Goal: Ask a question: Seek information or help from site administrators or community

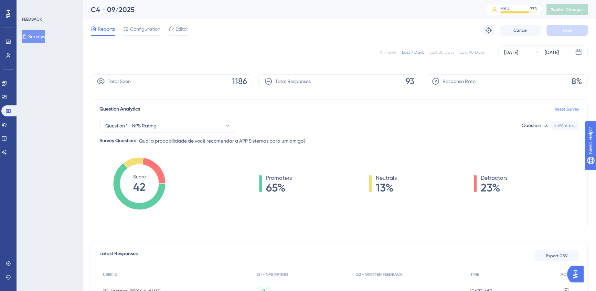
click at [389, 52] on div "All Times" at bounding box center [388, 53] width 17 height 6
click at [396, 54] on div "All Times" at bounding box center [388, 53] width 17 height 6
drag, startPoint x: 392, startPoint y: 52, endPoint x: 374, endPoint y: 68, distance: 23.9
click at [392, 52] on div "All Times" at bounding box center [388, 53] width 17 height 6
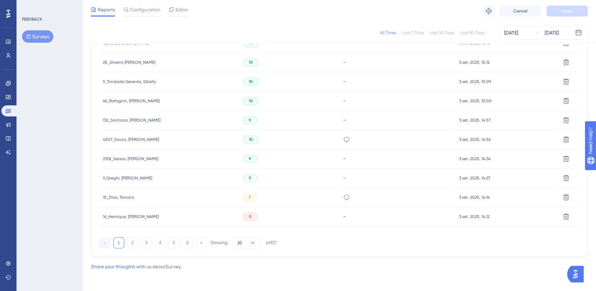
scroll to position [439, 0]
click at [133, 241] on button "2" at bounding box center [132, 241] width 11 height 11
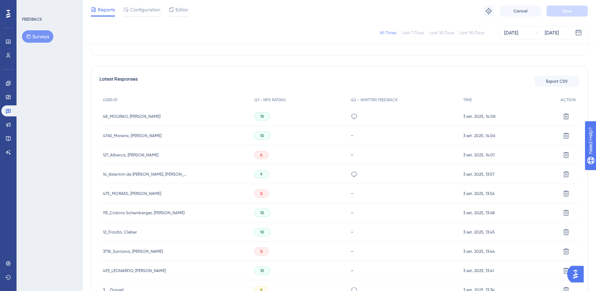
scroll to position [0, 0]
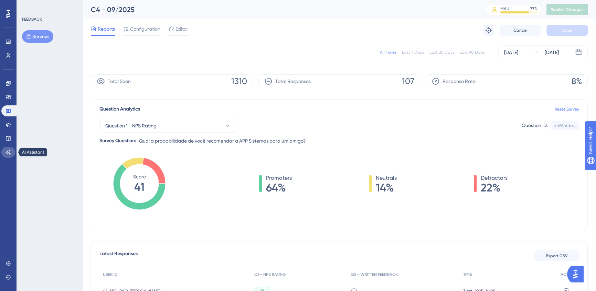
click at [8, 151] on icon at bounding box center [9, 152] width 6 height 6
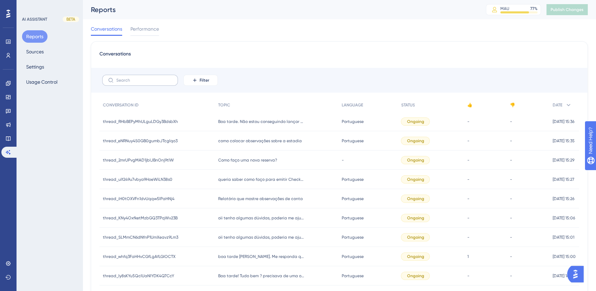
click at [163, 84] on label at bounding box center [140, 80] width 76 height 11
click at [163, 83] on input "text" at bounding box center [144, 80] width 56 height 5
click at [202, 79] on span "Filter" at bounding box center [205, 80] width 10 height 6
click at [204, 183] on span "Date Created" at bounding box center [207, 182] width 28 height 8
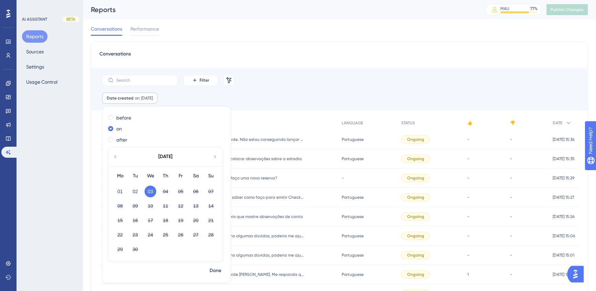
click at [116, 157] on icon at bounding box center [116, 156] width 6 height 6
click at [183, 193] on button "01" at bounding box center [181, 191] width 12 height 12
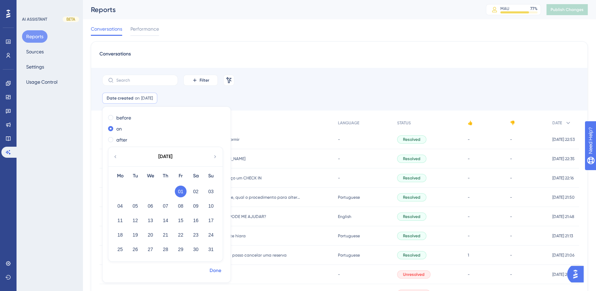
click at [219, 269] on span "Done" at bounding box center [216, 270] width 12 height 8
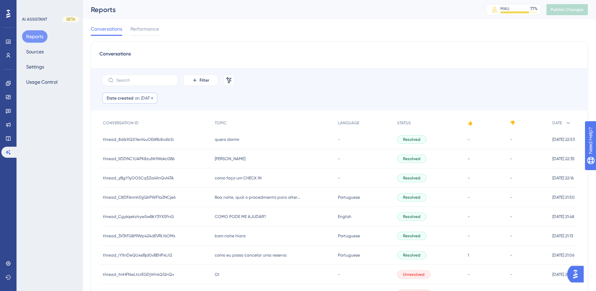
click at [143, 97] on span "01 Aug, 2025" at bounding box center [147, 98] width 12 height 6
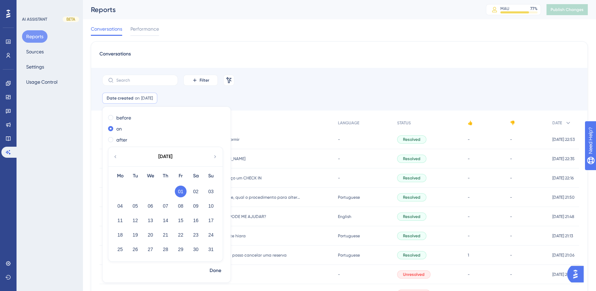
click at [117, 155] on icon at bounding box center [116, 156] width 6 height 6
click at [167, 251] on button "31" at bounding box center [166, 249] width 12 height 12
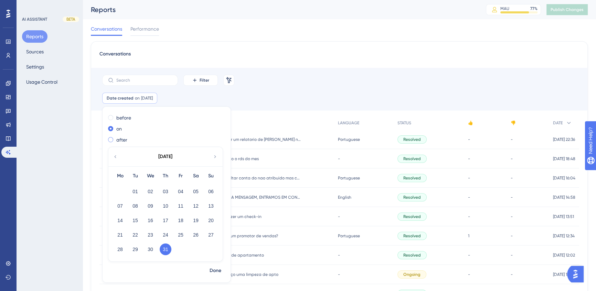
click at [120, 138] on label "after" at bounding box center [121, 140] width 11 height 8
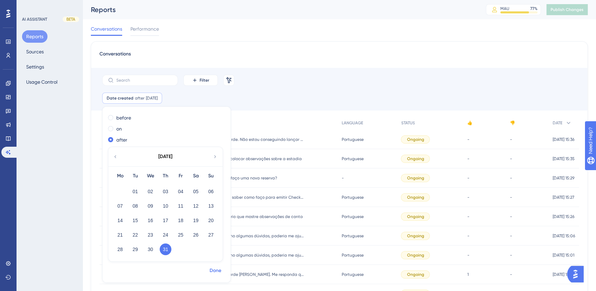
click at [220, 271] on span "Done" at bounding box center [216, 270] width 12 height 8
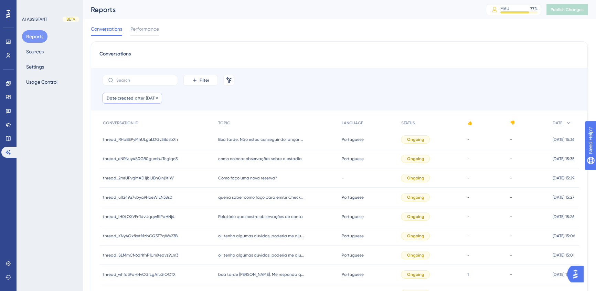
click at [150, 98] on span "31 Jul, 2025" at bounding box center [152, 98] width 12 height 6
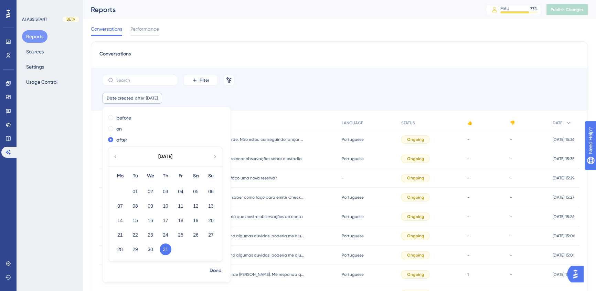
click at [215, 157] on icon at bounding box center [215, 156] width 6 height 6
click at [209, 235] on button "24" at bounding box center [211, 235] width 12 height 12
click at [219, 272] on span "Done" at bounding box center [216, 270] width 12 height 8
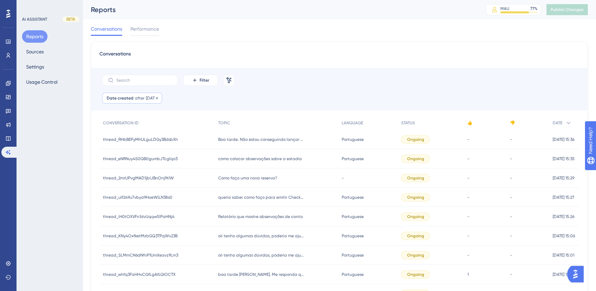
click at [157, 97] on span "[DATE]" at bounding box center [152, 98] width 12 height 6
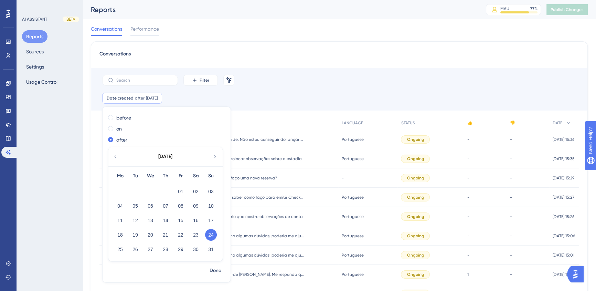
click at [210, 233] on button "24" at bounding box center [211, 235] width 12 height 12
click at [212, 268] on span "Done" at bounding box center [216, 270] width 12 height 8
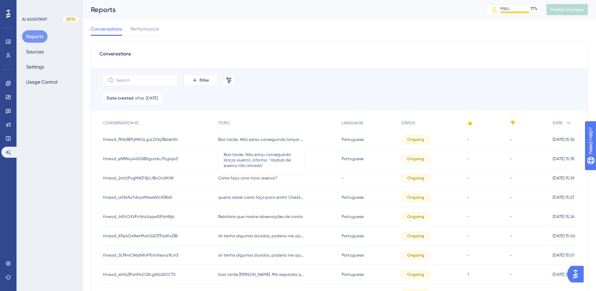
click at [263, 140] on span "Boa tarde. Não estou conseguindo lançar evento, informa "modulo de evento não a…" at bounding box center [261, 140] width 86 height 6
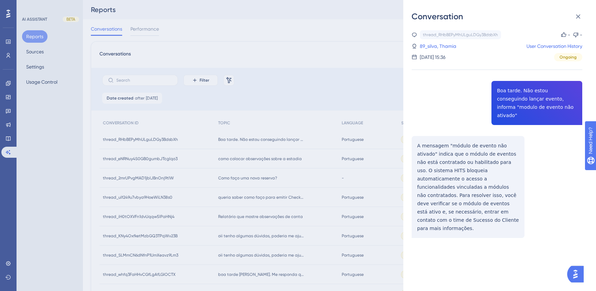
click at [227, 157] on div "Conversation thread_RHbBEPyMhULguLDGy3BdsbXh Copy - - 89_silva, Thamia User Con…" at bounding box center [298, 145] width 596 height 291
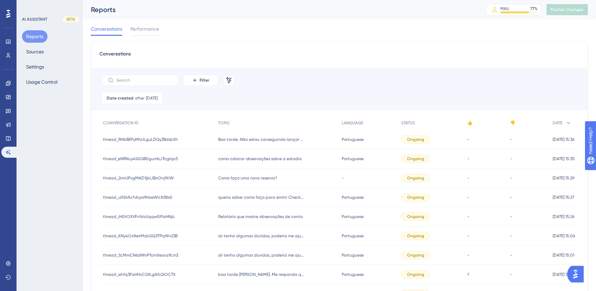
click at [224, 162] on div "como colocar observações sobre a estadia como colocar observações sobre a estad…" at bounding box center [277, 158] width 124 height 19
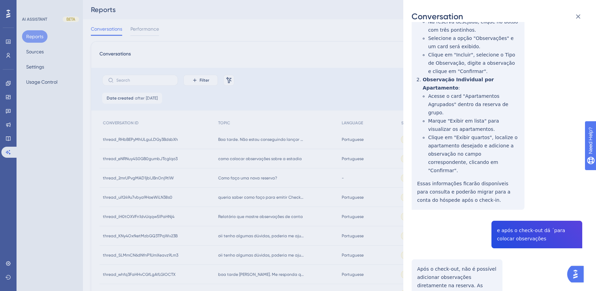
scroll to position [179, 0]
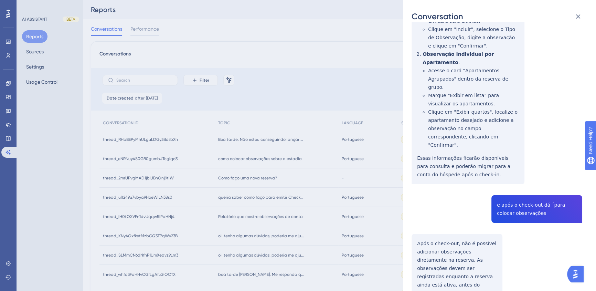
click at [245, 179] on div "Conversation thread_eNRNuy4S0GB0gumbJTcglqo3 Copy - - 82_GIL, RAYSSA User Conve…" at bounding box center [298, 145] width 596 height 291
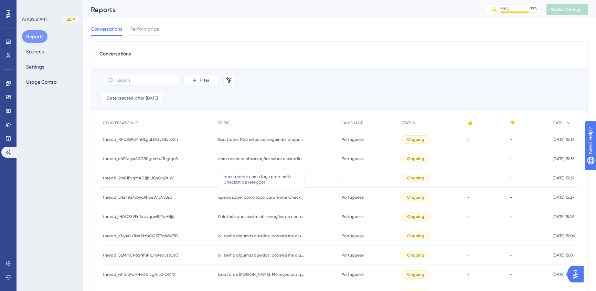
click at [256, 198] on span "queria saber como faço para emitir Checklist de refeições" at bounding box center [261, 197] width 86 height 6
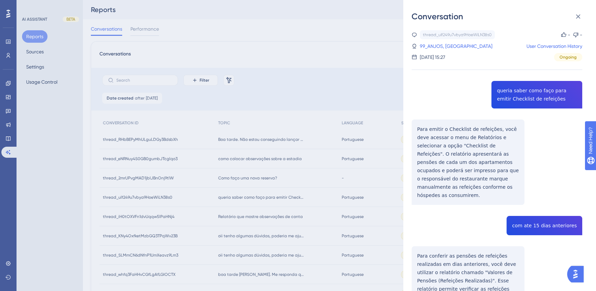
click at [249, 218] on div "Conversation thread_ulf249u7vbya9HoeWiLN38s0 Copy - - 99_ANJOS, PAULO User Conv…" at bounding box center [298, 145] width 596 height 291
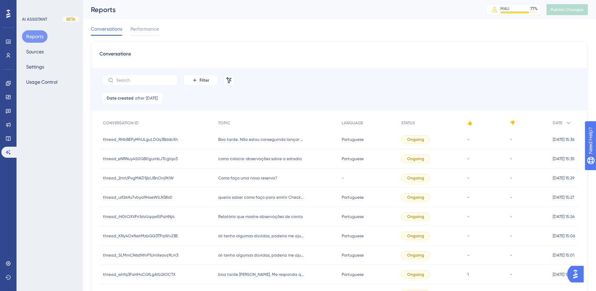
click at [237, 217] on span "Relatório que mostre observações de conta" at bounding box center [260, 217] width 85 height 6
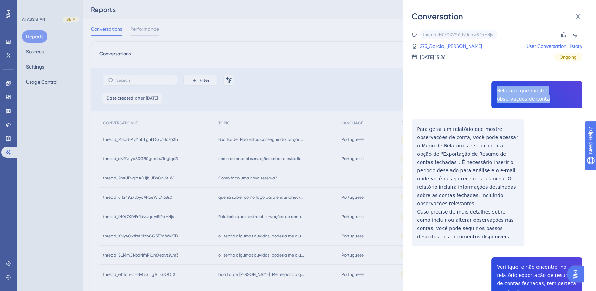
drag, startPoint x: 494, startPoint y: 90, endPoint x: 511, endPoint y: 102, distance: 21.0
copy span "Relatório que mostre observações de conta"
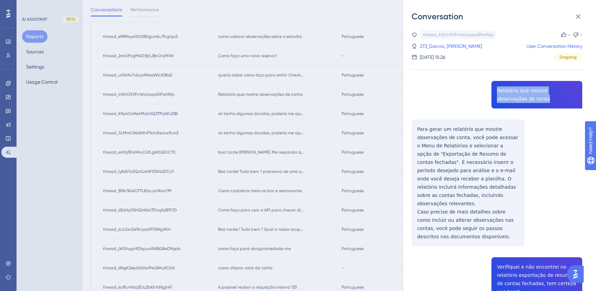
drag, startPoint x: 507, startPoint y: 100, endPoint x: 494, endPoint y: 90, distance: 16.0
copy span "Relatório que mostre observações de conta"
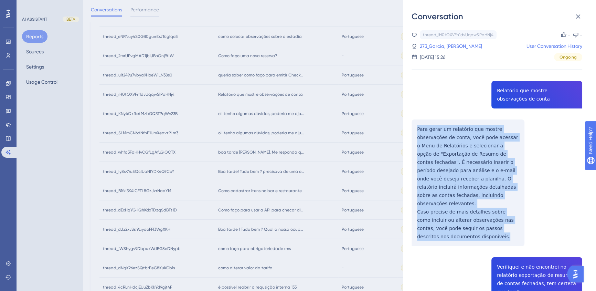
drag, startPoint x: 418, startPoint y: 129, endPoint x: 477, endPoint y: 231, distance: 117.4
copy div "Para gerar um relatório que mostre observações de conta, você pode acessar o Me…"
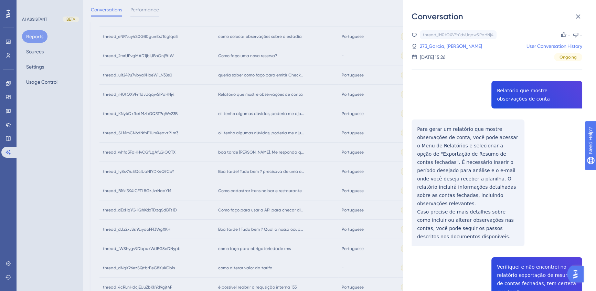
click at [251, 113] on div "Conversation thread_iH0tOXVFn1dvUqqw5lPaHNj4 Copy - - 273_Garcia, Pedro User Co…" at bounding box center [298, 145] width 596 height 291
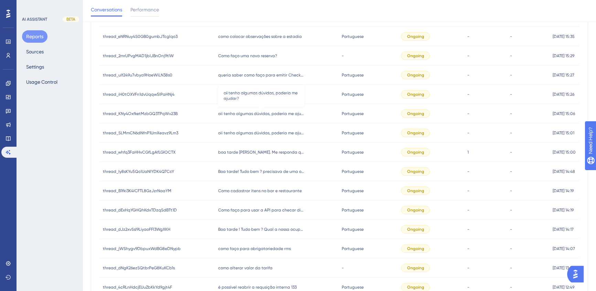
click at [245, 114] on div "Performance Users Engagement Widgets Feedback Product Updates Knowledge Base AI…" at bounding box center [339, 154] width 513 height 559
click at [245, 114] on span "oii tenho algumas dúvidas, poderia me ajudar?" at bounding box center [261, 114] width 86 height 6
click at [342, 112] on span "Portuguese" at bounding box center [353, 114] width 22 height 6
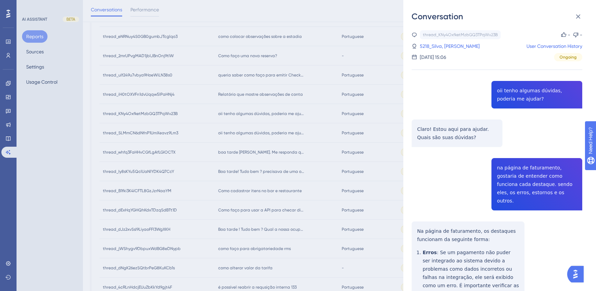
click at [248, 130] on div "Conversation thread_KNy4OxfketMzbGQ3TPqWv23B Copy - - 5218_Silva, Larissa User …" at bounding box center [298, 145] width 596 height 291
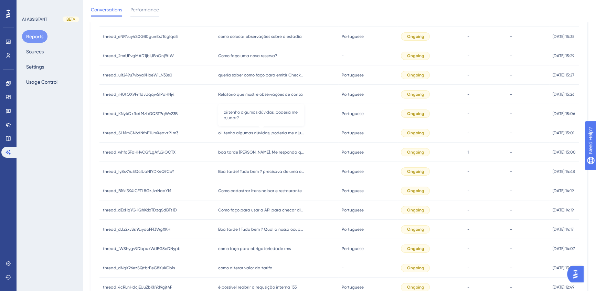
click at [240, 131] on span "oii tenho algumas dúvidas, poderia me ajudar?" at bounding box center [261, 133] width 86 height 6
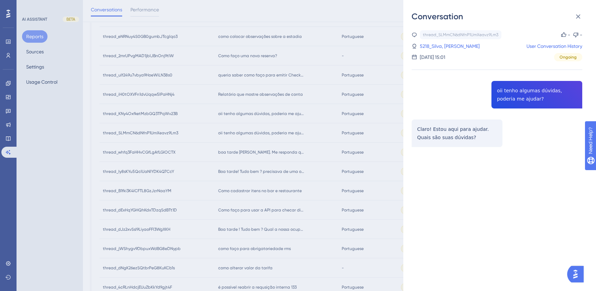
click at [239, 152] on div "Conversation thread_SLMmCN6dNfnP1UmXeavz9Lm3 Copy - - 5218_Silva, Larissa User …" at bounding box center [298, 145] width 596 height 291
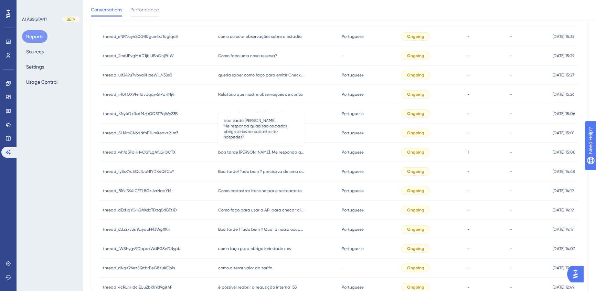
click at [238, 152] on span "boa tarde Hiara. Me responda quais são os dados obrigatorios no cadastro de hos…" at bounding box center [261, 152] width 86 height 6
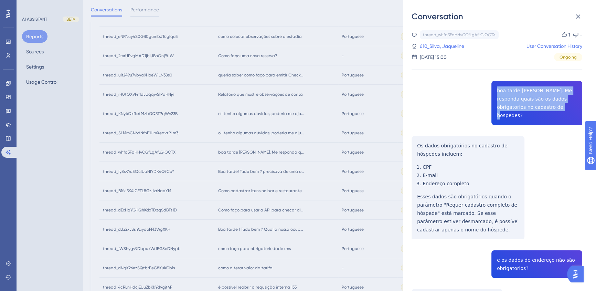
drag, startPoint x: 495, startPoint y: 89, endPoint x: 546, endPoint y: 104, distance: 53.6
click at [546, 104] on div "thread_whfq3FaHHvCGfLgAfLGIOCTX Copy 1 - 610_Silva, Jaqueline User Conversation…" at bounding box center [496, 218] width 171 height 376
copy span "boa tarde Hiara. Me responda quais são os dados obrigatorios no cadastro de hos…"
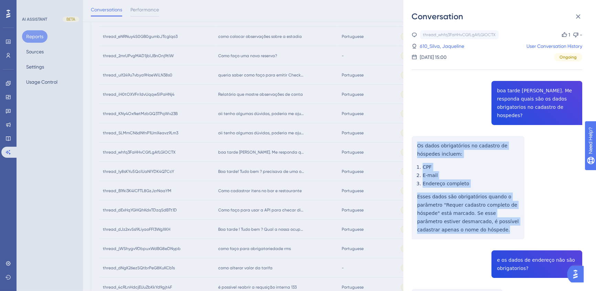
drag, startPoint x: 417, startPoint y: 139, endPoint x: 469, endPoint y: 223, distance: 99.1
click at [469, 223] on div "thread_whfq3FaHHvCGfLgAfLGIOCTX Copy 1 - 610_Silva, Jaqueline User Conversation…" at bounding box center [496, 218] width 171 height 376
copy div "Os dados obrigatórios no cadastro de hóspedes incluem: CPF E-mail Endereço comp…"
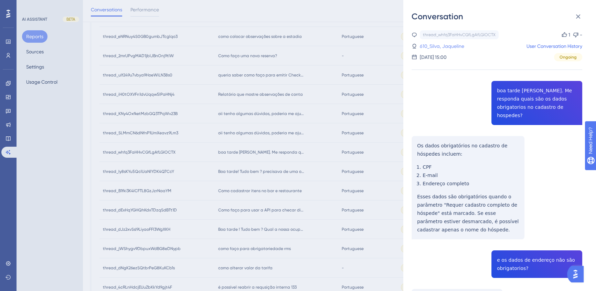
click at [451, 47] on link "610_Silva, Jaqueline" at bounding box center [442, 46] width 44 height 8
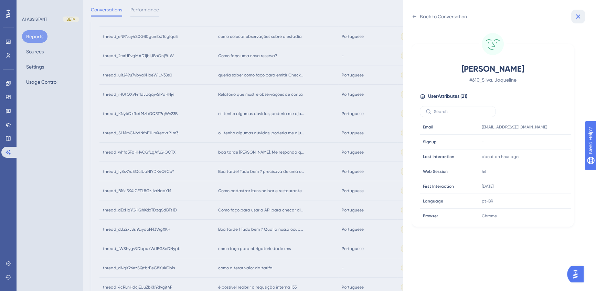
click at [576, 14] on icon at bounding box center [578, 16] width 4 height 4
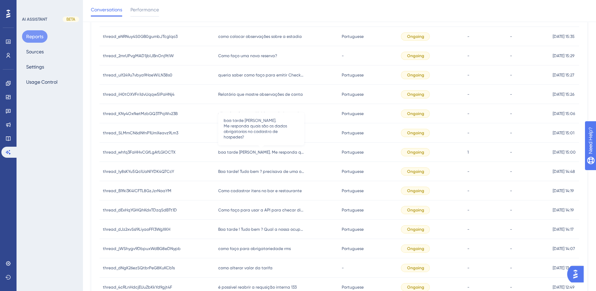
click at [269, 152] on span "boa tarde Hiara. Me responda quais são os dados obrigatorios no cadastro de hos…" at bounding box center [261, 152] width 86 height 6
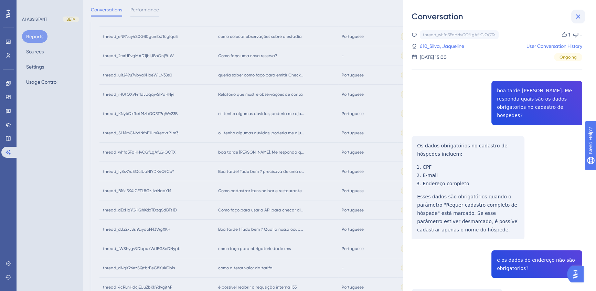
click at [577, 16] on icon at bounding box center [578, 16] width 8 height 8
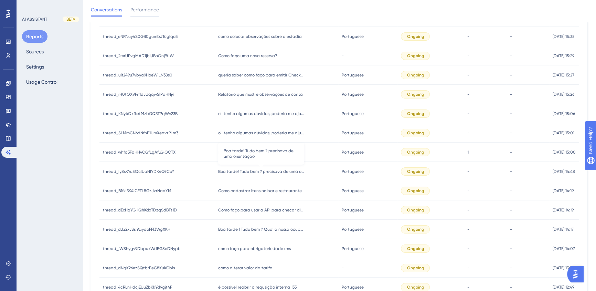
click at [249, 169] on span "Boa tarde! Tudo bem ? precisava de uma orientação" at bounding box center [261, 172] width 86 height 6
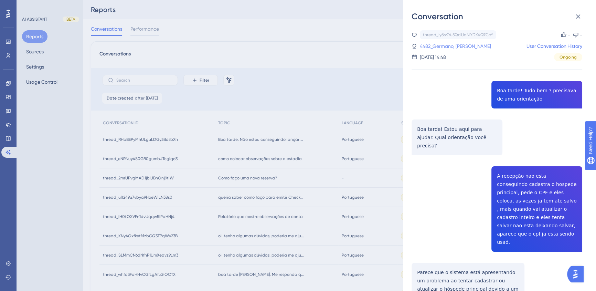
click at [445, 48] on link "4482_Germano, Nathane" at bounding box center [455, 46] width 71 height 8
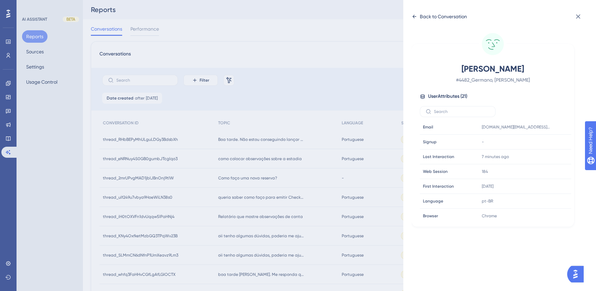
click at [415, 17] on icon at bounding box center [414, 17] width 6 height 6
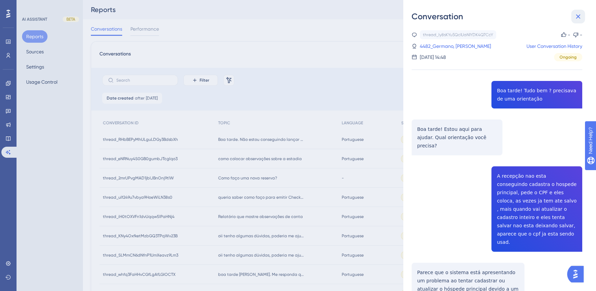
click at [580, 14] on icon at bounding box center [578, 16] width 4 height 4
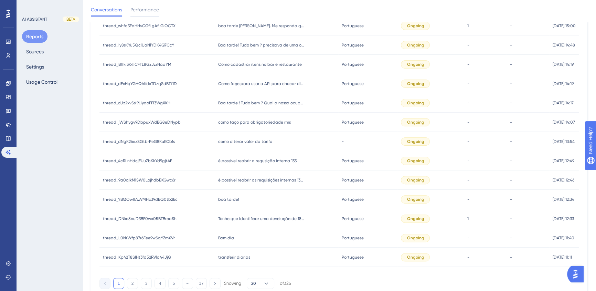
scroll to position [279, 0]
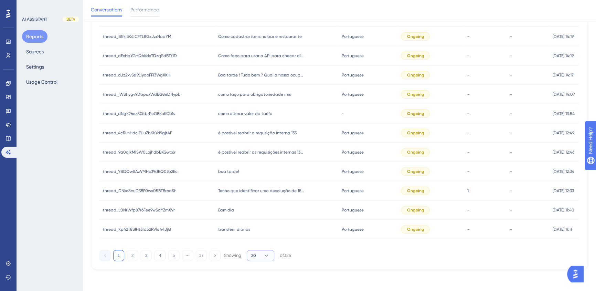
click at [264, 255] on icon at bounding box center [266, 255] width 7 height 7
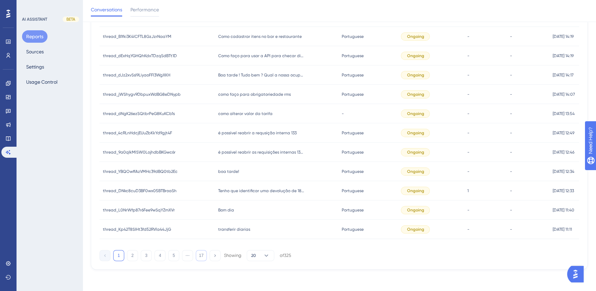
click at [202, 255] on button "17" at bounding box center [201, 255] width 11 height 11
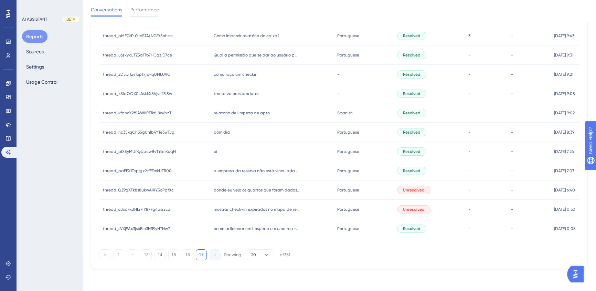
scroll to position [106, 0]
click at [286, 231] on span "como adicionar um hóspede em uma reserva individual" at bounding box center [257, 229] width 86 height 6
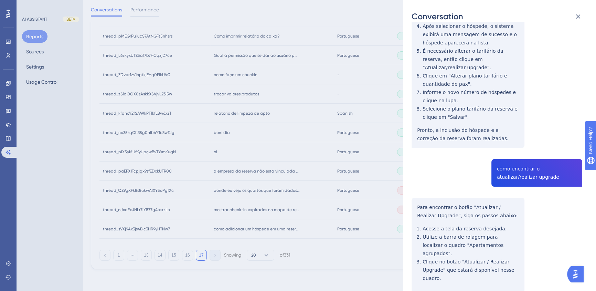
scroll to position [172, 0]
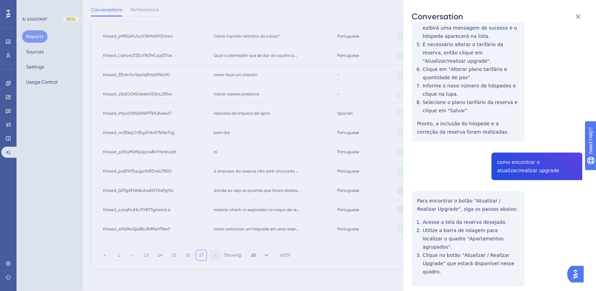
click at [237, 215] on div "Conversation thread_sVXj9Ax3js4BIc3HR9yHTNw7 Copy - - 35_Ferreira, Ruan User Co…" at bounding box center [298, 145] width 596 height 291
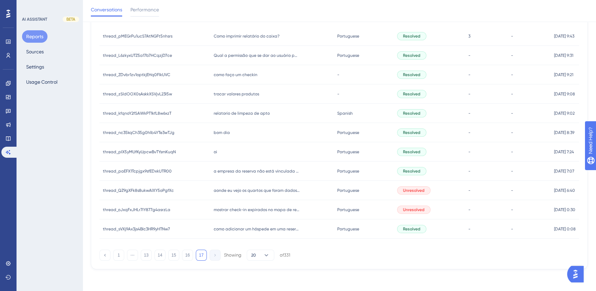
click at [234, 212] on div "mostrar check-in expirados no mapa de resserva mostrar check-in expirados no ma…" at bounding box center [272, 209] width 124 height 19
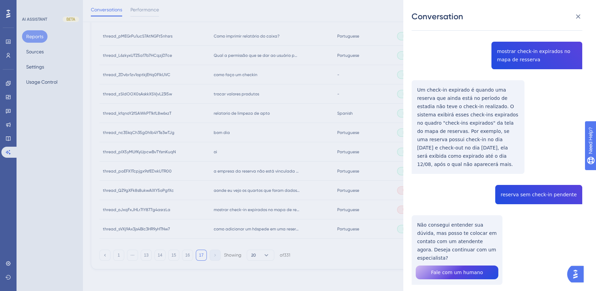
scroll to position [46, 0]
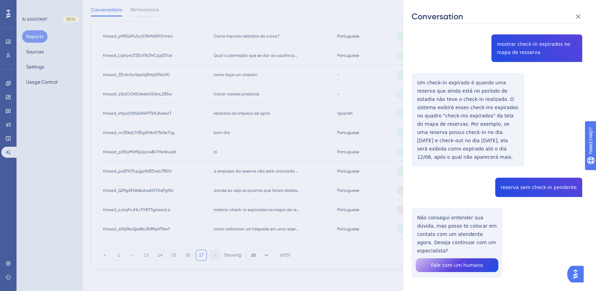
drag, startPoint x: 264, startPoint y: 197, endPoint x: 264, endPoint y: 192, distance: 5.2
click at [264, 197] on div "Conversation thread_oJxqFxJHLr7lY877g4asrzLa Copy - - 18_Shigo Tioma Junior, Lu…" at bounding box center [298, 145] width 596 height 291
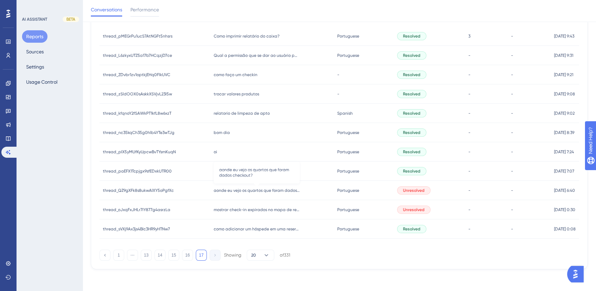
click at [264, 192] on span "aonde eu vejo os quartos que foram dados checkout?" at bounding box center [257, 191] width 86 height 6
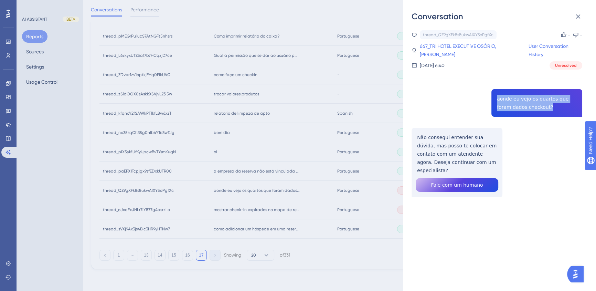
drag, startPoint x: 493, startPoint y: 100, endPoint x: 537, endPoint y: 108, distance: 44.7
click at [537, 108] on div "thread_QZ9gXFk8s8ukwAIXY5oPgfXc Copy - - 667_TRI HOTEL EXECUTIVE OSÓRIO, Italo …" at bounding box center [496, 131] width 171 height 202
copy span "aonde eu vejo os quartos que foram dados checkout?"
click at [538, 131] on div "thread_QZ9gXFk8s8ukwAIXY5oPgfXc Copy - - 667_TRI HOTEL EXECUTIVE OSÓRIO, Italo …" at bounding box center [496, 131] width 171 height 202
click at [515, 107] on div "thread_QZ9gXFk8s8ukwAIXY5oPgfXc Copy - - 667_TRI HOTEL EXECUTIVE OSÓRIO, Italo …" at bounding box center [496, 131] width 171 height 202
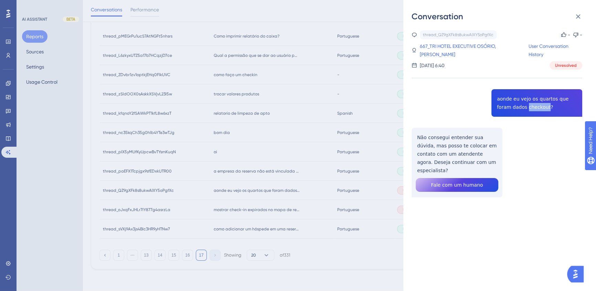
click at [515, 107] on div "thread_QZ9gXFk8s8ukwAIXY5oPgfXc Copy - - 667_TRI HOTEL EXECUTIVE OSÓRIO, Italo …" at bounding box center [496, 131] width 171 height 202
copy span "checkout"
click at [524, 113] on div "thread_QZ9gXFk8s8ukwAIXY5oPgfXc Copy - - 667_TRI HOTEL EXECUTIVE OSÓRIO, Italo …" at bounding box center [496, 131] width 171 height 202
drag, startPoint x: 536, startPoint y: 107, endPoint x: 492, endPoint y: 97, distance: 45.2
click at [492, 97] on div "thread_QZ9gXFk8s8ukwAIXY5oPgfXc Copy - - 667_TRI HOTEL EXECUTIVE OSÓRIO, Italo …" at bounding box center [496, 131] width 171 height 202
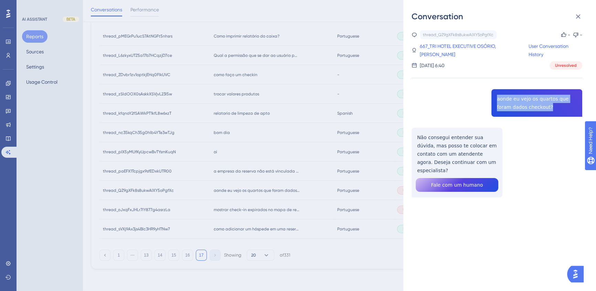
copy span "aonde eu vejo os quartos que foram dados checkout?"
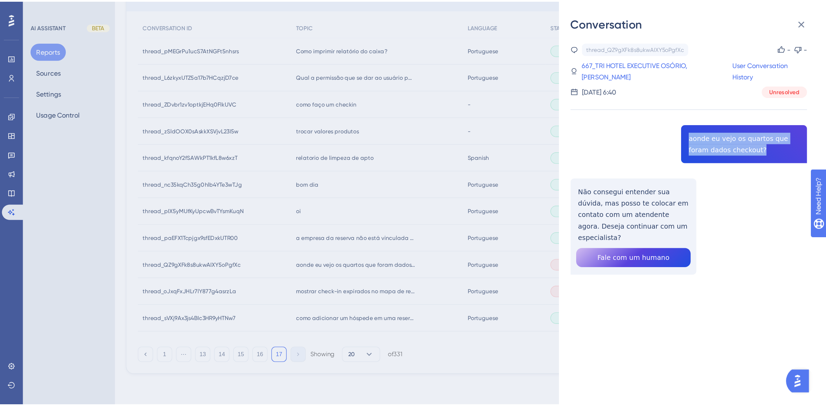
scroll to position [0, 0]
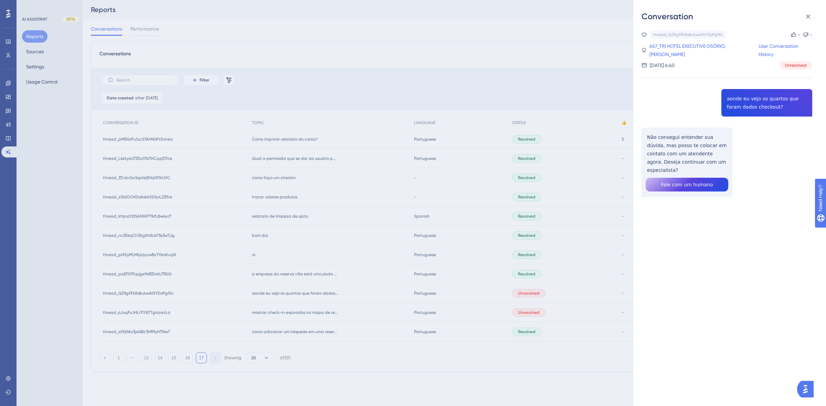
drag, startPoint x: 297, startPoint y: 314, endPoint x: 288, endPoint y: 312, distance: 8.8
click at [297, 295] on div "Conversation thread_QZ9gXFk8s8ukwAIXY5oPgfXc Copy - - 667_TRI HOTEL EXECUTIVE O…" at bounding box center [413, 203] width 826 height 406
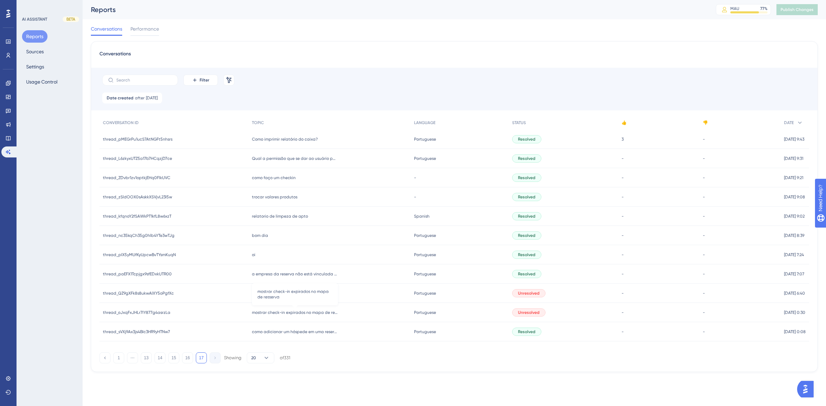
click at [286, 295] on span "mostrar check-in expirados no mapa de resserva" at bounding box center [295, 313] width 86 height 6
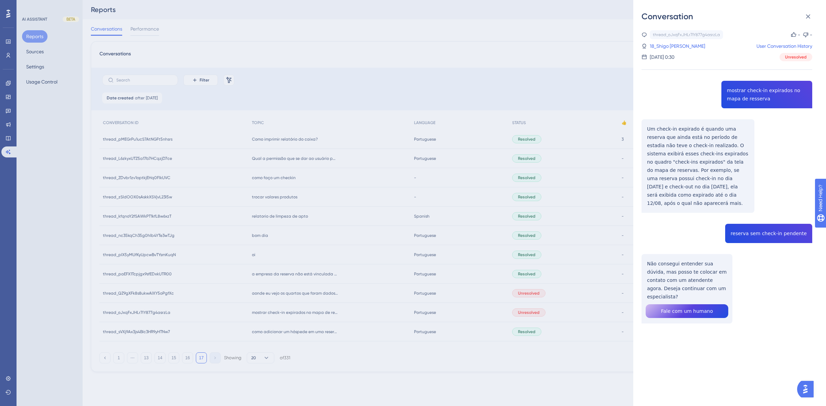
click at [281, 295] on div "Conversation thread_oJxqFxJHLr7lY877g4asrzLa Copy - - 18_Shigo Tioma Junior, Lu…" at bounding box center [413, 203] width 826 height 406
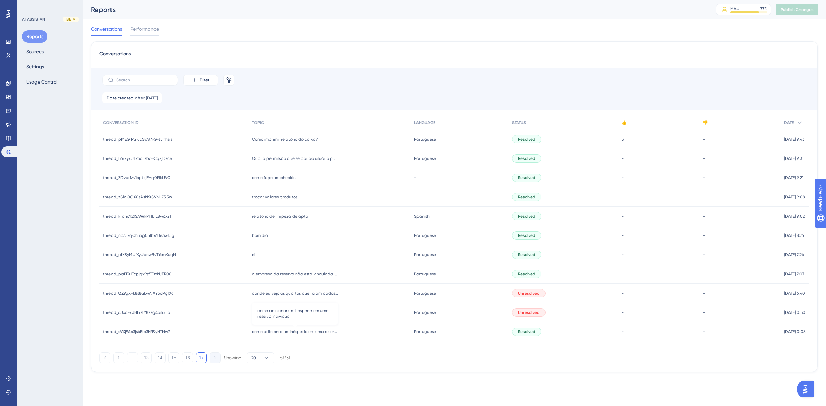
click at [276, 295] on span "como adicionar um hóspede em uma reserva individual" at bounding box center [295, 332] width 86 height 6
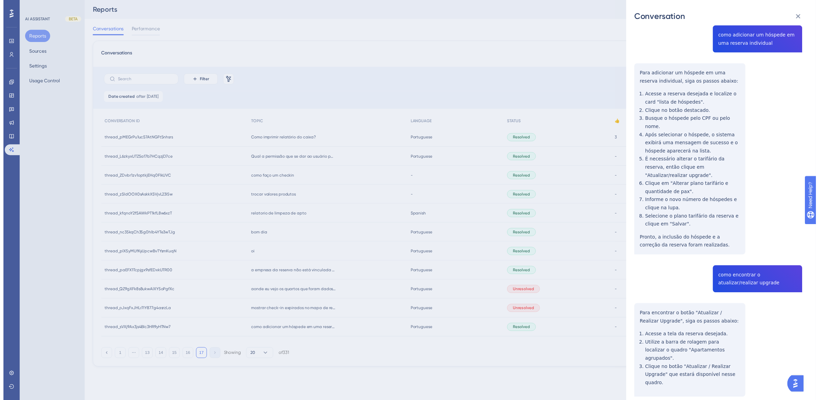
scroll to position [62, 0]
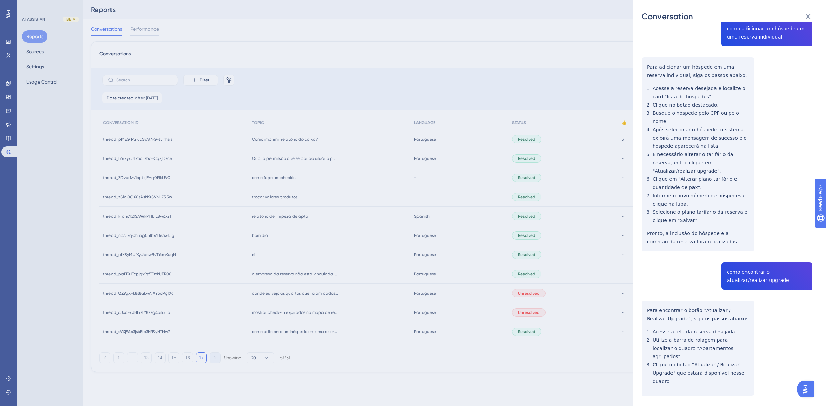
click at [185, 295] on div "Conversation thread_sVXj9Ax3js4BIc3HR9yHTNw7 Copy - - 35_Ferreira, Ruan User Co…" at bounding box center [413, 203] width 826 height 406
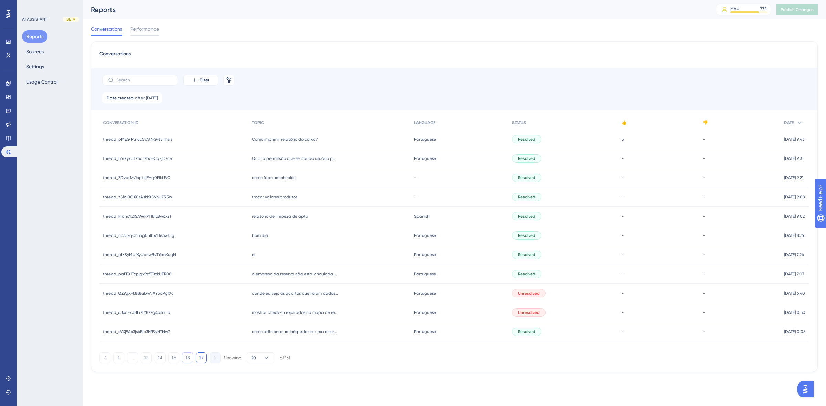
click at [188, 295] on button "16" at bounding box center [187, 358] width 11 height 11
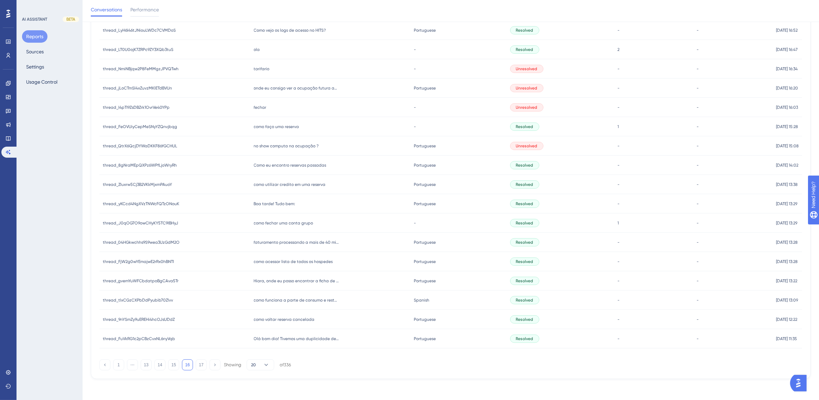
scroll to position [171, 0]
click at [307, 295] on span "Olá bom dia! Tivemos uma duplicidade de pagamentos em grupo com conta master e …" at bounding box center [297, 338] width 86 height 6
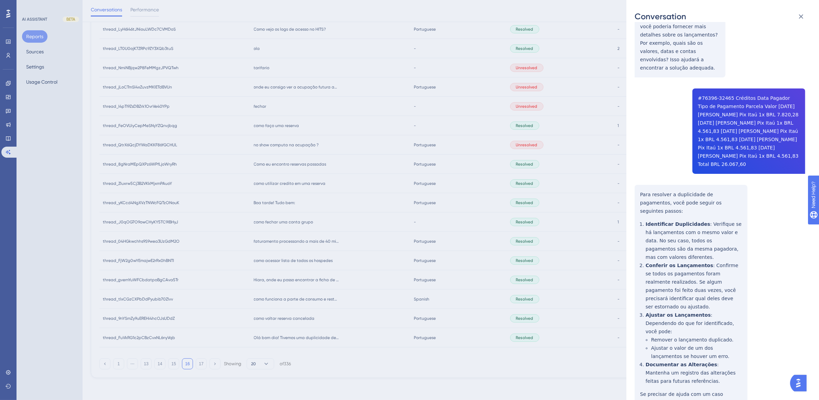
scroll to position [176, 0]
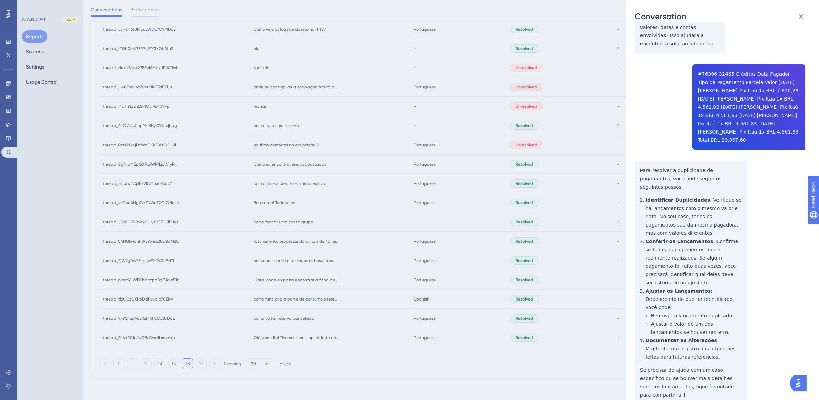
click at [298, 295] on div "Conversation thread_FuVkRG1c2pCBzCvxNL6nyVqb Copy - - 10_Maria, Sara User Conve…" at bounding box center [409, 200] width 819 height 400
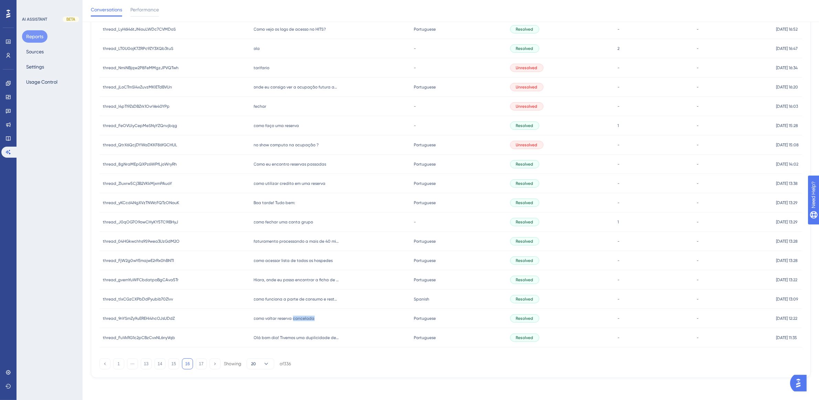
click at [298, 295] on span "como voltar reserva cancelada" at bounding box center [284, 318] width 61 height 6
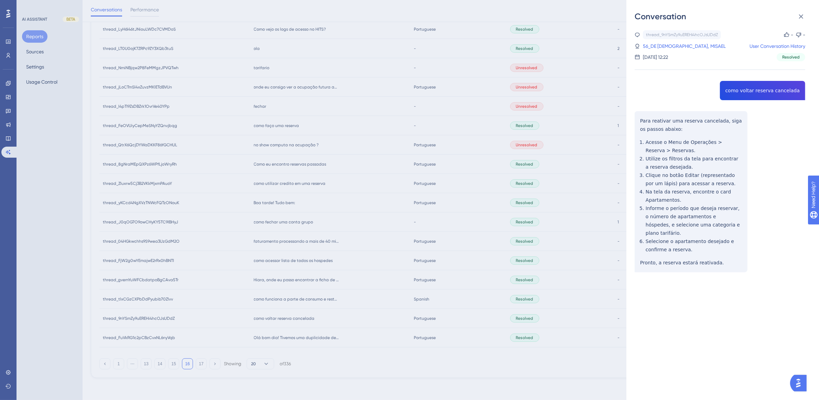
click at [288, 295] on div "Conversation thread_9nYSmZy9uEREHi4hcOJsUDdZ Copy - - 56_DE JESUS, MISAEL User …" at bounding box center [409, 200] width 819 height 400
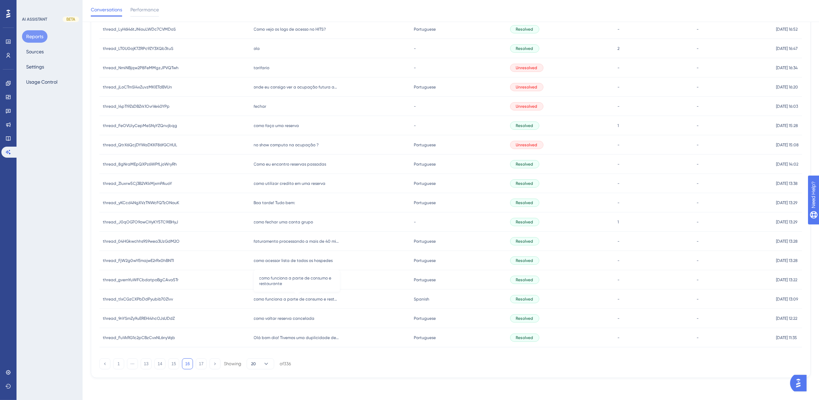
click at [281, 295] on span "como funciona a parte de consumo e restaurante" at bounding box center [297, 299] width 86 height 6
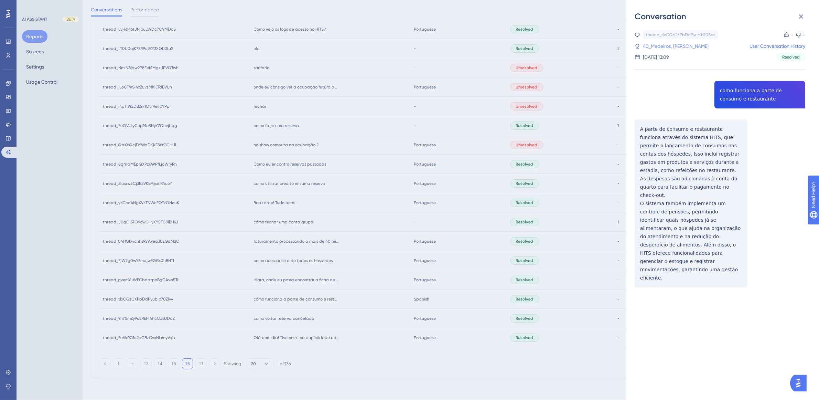
click at [600, 45] on link "40_Medeiros, Nathan" at bounding box center [676, 46] width 66 height 8
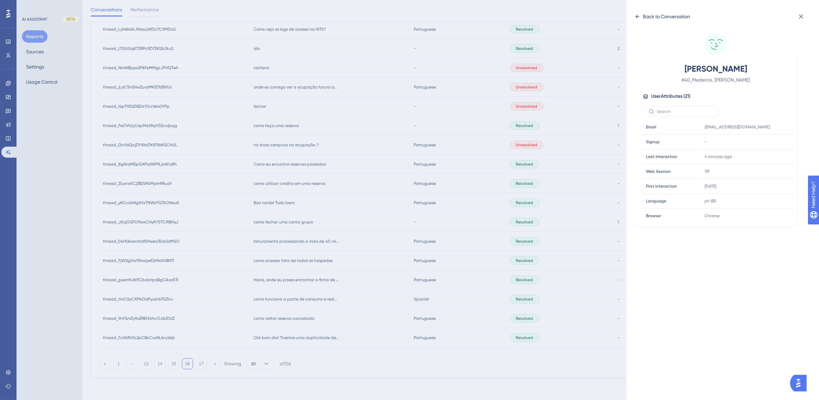
click at [600, 16] on icon at bounding box center [638, 17] width 6 height 6
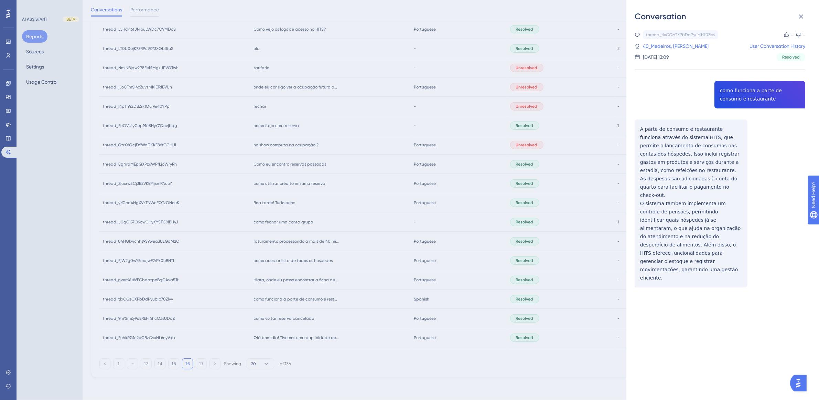
click at [298, 282] on div "Conversation thread_tlxCGzCXPbDdPyubib70Zlvv Copy - - 40_Medeiros, Nathan User …" at bounding box center [409, 200] width 819 height 400
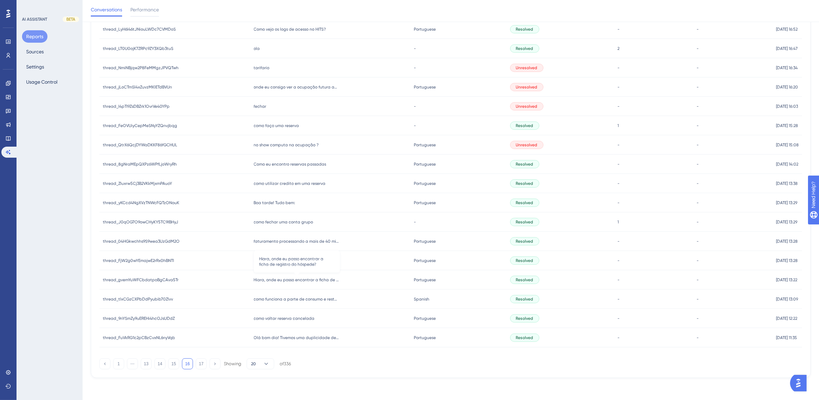
click at [284, 281] on span "Hiara, onde eu posso encontrar a ficha de registro do hóspede?" at bounding box center [297, 280] width 86 height 6
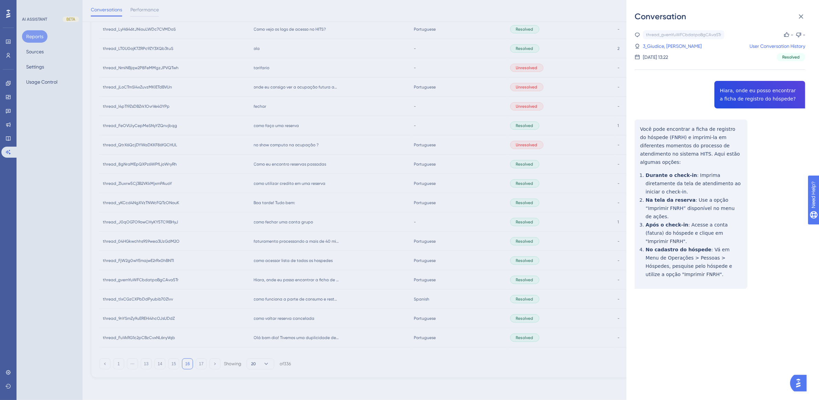
click at [269, 260] on div "Conversation thread_gvemYuWFCbdatpoBgCAva5Tr Copy - - 3_Giudice, Claudia User C…" at bounding box center [409, 200] width 819 height 400
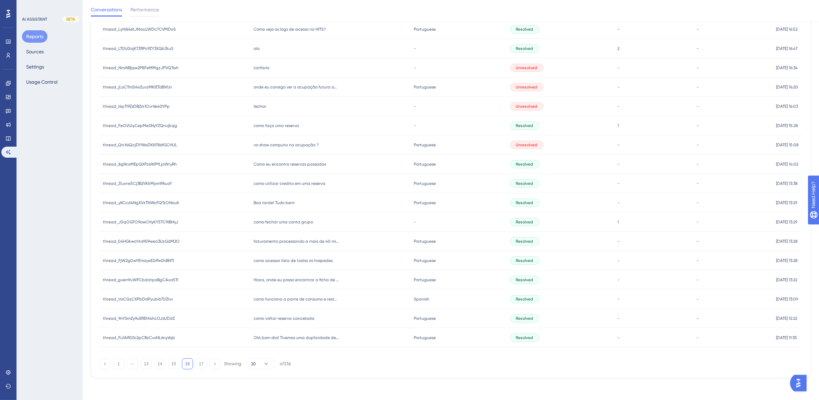
click at [265, 260] on span "como acessar lista de todos os hospedes" at bounding box center [293, 261] width 79 height 6
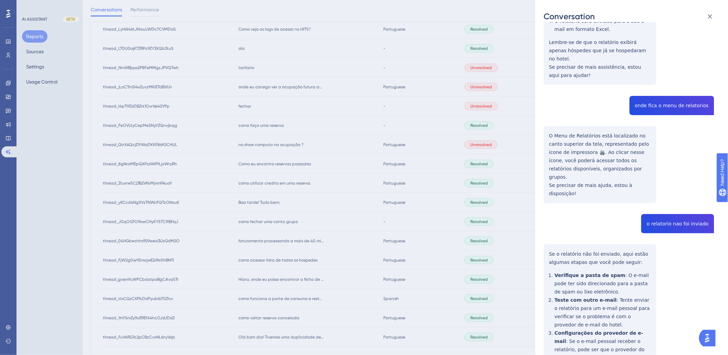
scroll to position [382, 0]
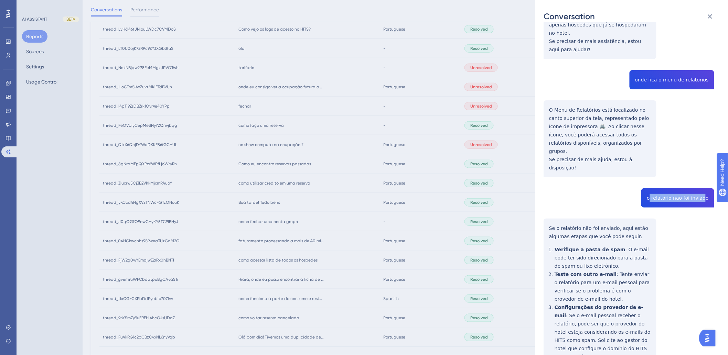
drag, startPoint x: 656, startPoint y: 161, endPoint x: 703, endPoint y: 162, distance: 47.1
click at [600, 162] on div "thread_FjW2g0wYEmajwE2rRx0hBNTI Copy - - 3_Giudice, Claudia User Conversation H…" at bounding box center [629, 44] width 171 height 792
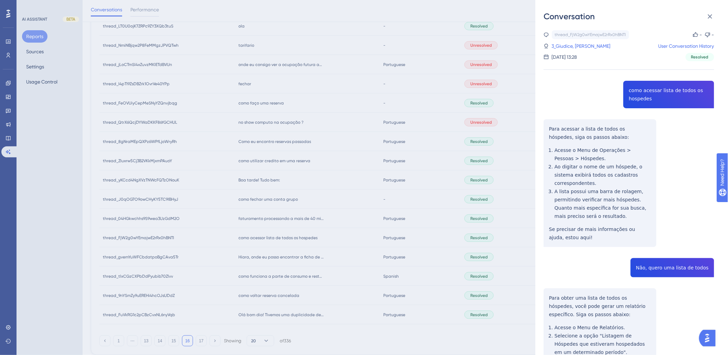
scroll to position [215, 0]
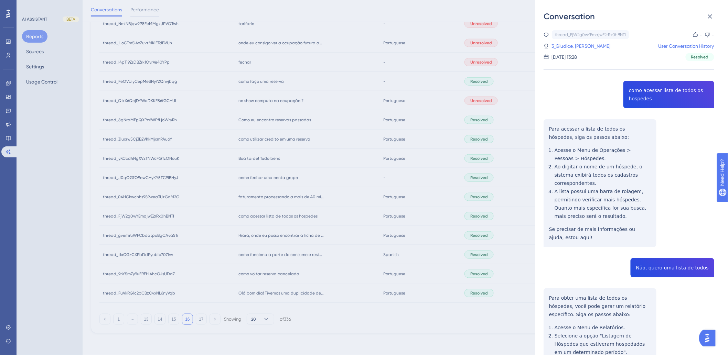
click at [252, 120] on div "Conversation thread_FjW2g0wYEmajwE2rRx0hBNTI Copy - - 3_Giudice, Claudia User C…" at bounding box center [364, 177] width 728 height 355
click at [296, 122] on div "Conversation thread_FjW2g0wYEmajwE2rRx0hBNTI Copy - - 3_Giudice, Claudia User C…" at bounding box center [364, 177] width 728 height 355
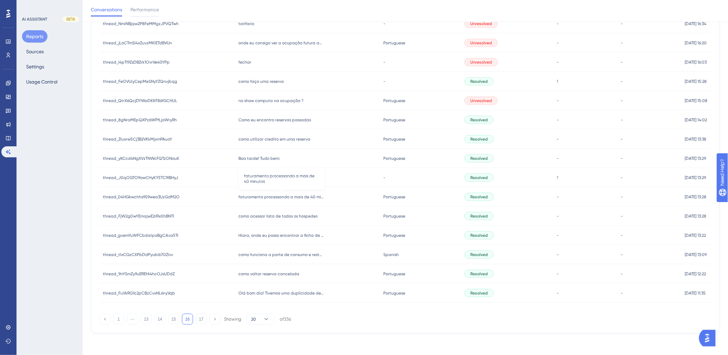
click at [259, 197] on span "faturamento processando a mais de 40 minutos" at bounding box center [281, 197] width 86 height 6
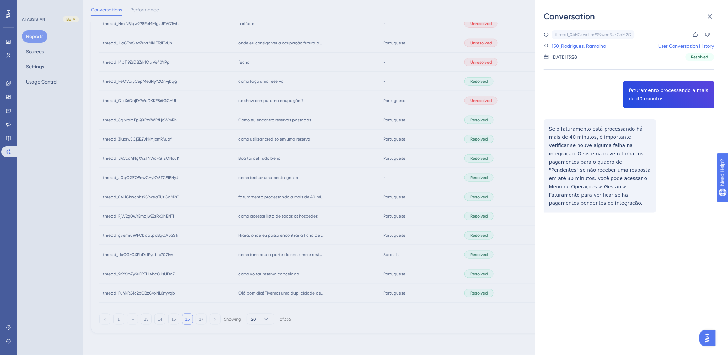
click at [276, 176] on div "Conversation thread_04HGkwchhs9S9wea3UzGdM2O Copy - - 150_Rodrigues, Ramalho Us…" at bounding box center [364, 177] width 728 height 355
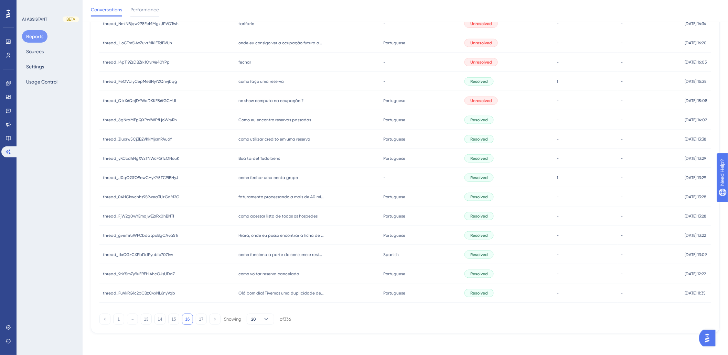
click at [265, 178] on span "como fechar uma conta grupo" at bounding box center [268, 178] width 60 height 6
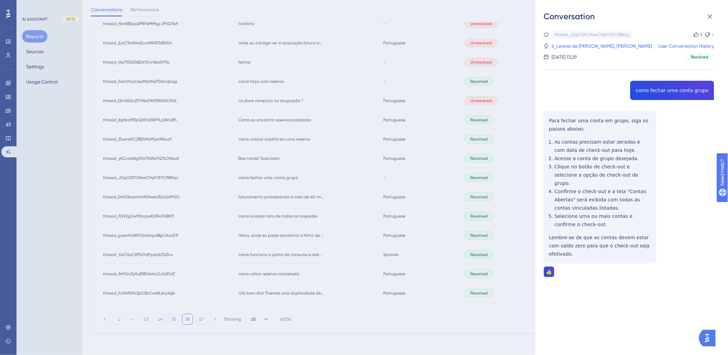
click at [265, 134] on div "Conversation thread_J0qOG7O9owCHyKY5TC9IBHyJ Copy 1 - 6_Leonel de Menezes, Vani…" at bounding box center [364, 177] width 728 height 355
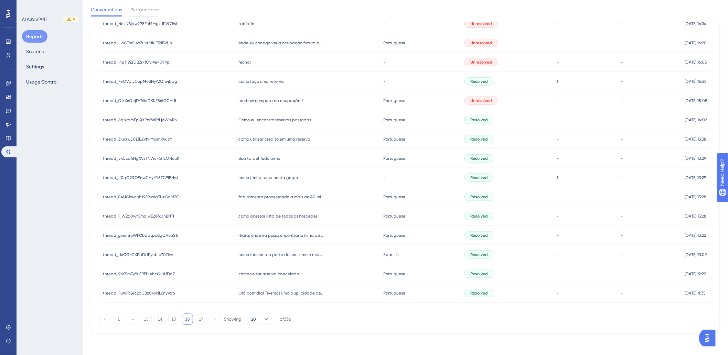
click at [259, 137] on span "como utilizar credito em uma reserva" at bounding box center [274, 140] width 72 height 6
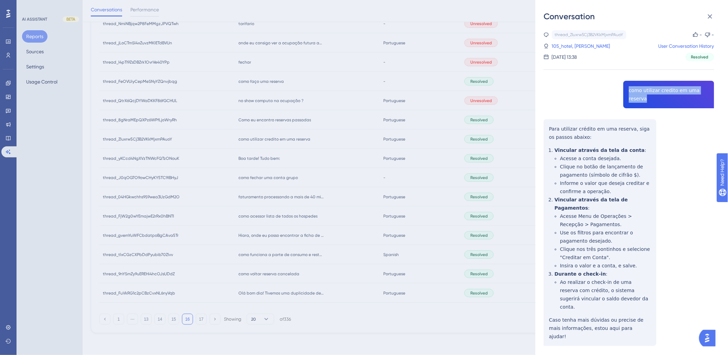
drag, startPoint x: 626, startPoint y: 92, endPoint x: 707, endPoint y: 91, distance: 80.5
click at [600, 91] on div "thread_Zluxrw5Cj3B2VKkMjxmPAuoY Copy - - 105_hotel, Nicolas Prime User Conversa…" at bounding box center [629, 205] width 171 height 351
copy span "como utilizar credito em uma reserva"
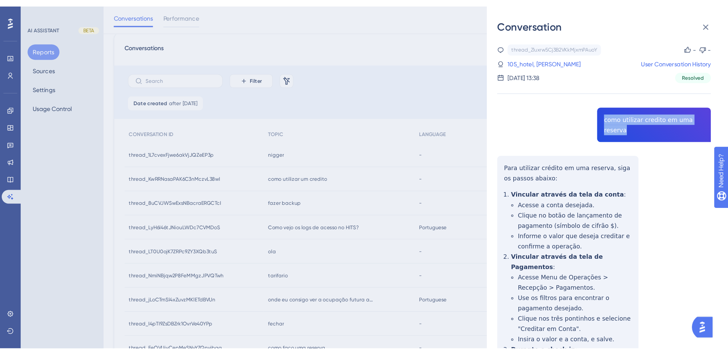
scroll to position [23, 0]
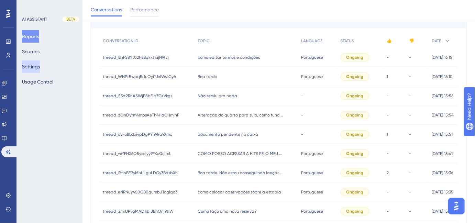
click at [39, 69] on button "Settings" at bounding box center [31, 67] width 18 height 12
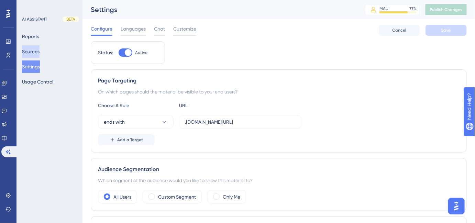
click at [39, 55] on button "Sources" at bounding box center [31, 51] width 18 height 12
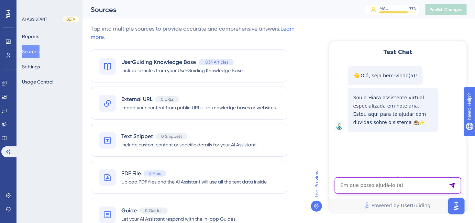
click at [369, 190] on textarea "AI Assistant Text Input" at bounding box center [398, 185] width 127 height 17
paste textarea "aonde eu vejo os quartos que foram dados checkout?"
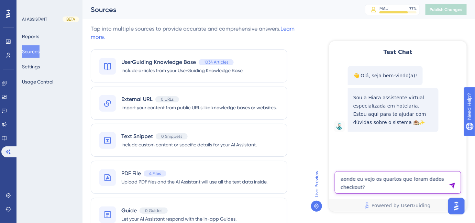
type textarea "aonde eu vejo os quartos que foram dados checkout?"
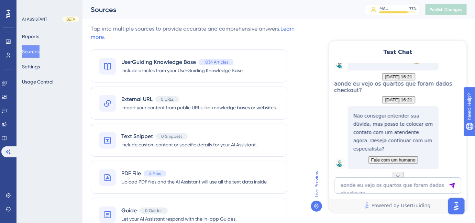
scroll to position [90, 0]
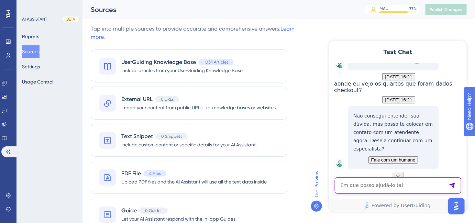
click at [361, 189] on textarea "AI Assistant Text Input" at bounding box center [398, 185] width 127 height 17
paste textarea "aonde eu vejo os quartos que foram dados checkout?"
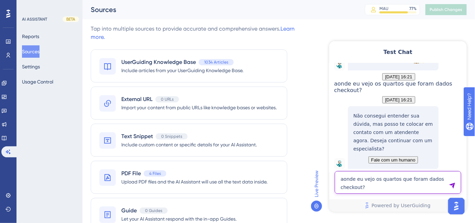
click at [352, 188] on textarea "aonde eu vejo os quartos que foram dados checkout?" at bounding box center [398, 182] width 127 height 23
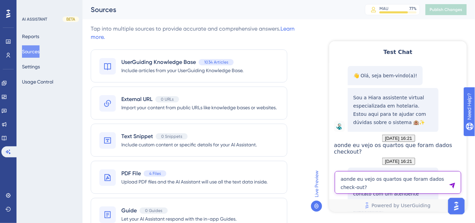
type textarea "aonde eu vejo os quartos que foram dados check-out?"
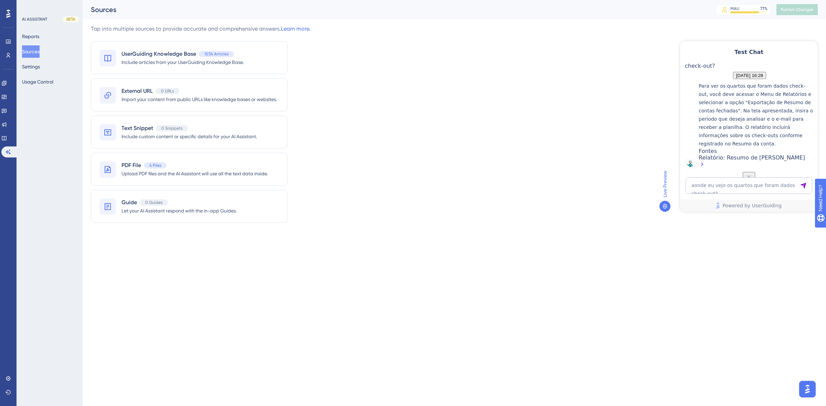
scroll to position [213, 0]
drag, startPoint x: 816, startPoint y: 143, endPoint x: 817, endPoint y: 148, distance: 4.5
click at [475, 148] on div "👋 Olá, seja bem-vindo(a)! Sou a Hiara assistente virtual especializada em hotel…" at bounding box center [749, 117] width 138 height 109
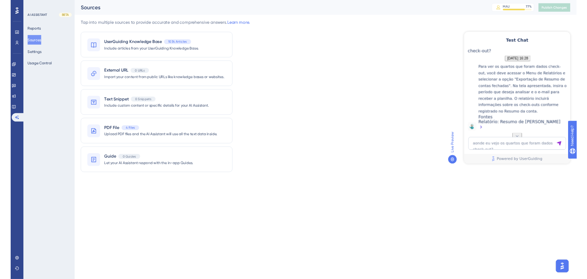
scroll to position [223, 0]
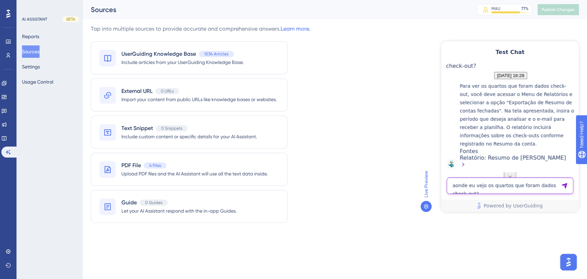
click at [475, 191] on textarea "aonde eu vejo os quartos que foram dados check-out?" at bounding box center [510, 186] width 127 height 17
paste textarea "no show computa na ocupação ?"
type textarea "no show computa na ocupação ?"
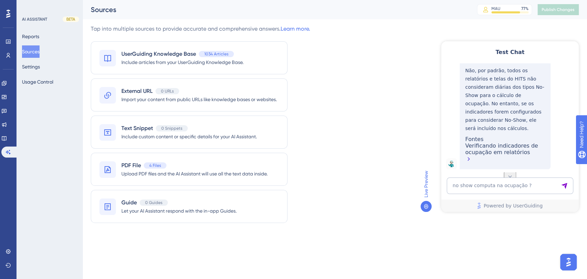
scroll to position [413, 0]
click at [465, 191] on textarea "no show computa na ocupação ?" at bounding box center [510, 186] width 127 height 17
paste textarea "onde eu consigo ver a ocupação futura após [DATE]"
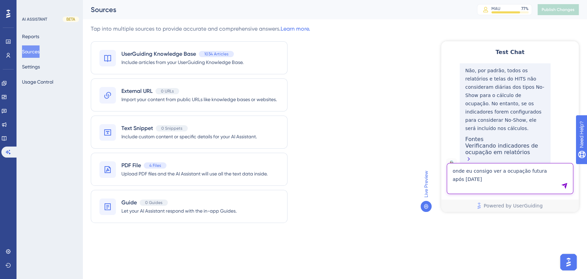
type textarea "onde eu consigo ver a ocupação futura após [DATE]"
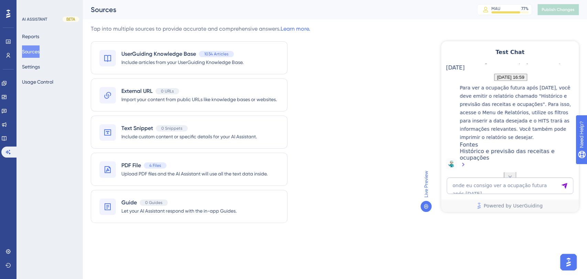
scroll to position [579, 0]
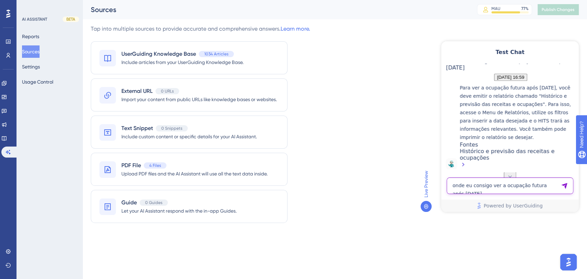
click at [470, 185] on textarea "onde eu consigo ver a ocupação futura após [DATE]" at bounding box center [510, 186] width 127 height 17
paste textarea "tarifario"
type textarea "tarifario"
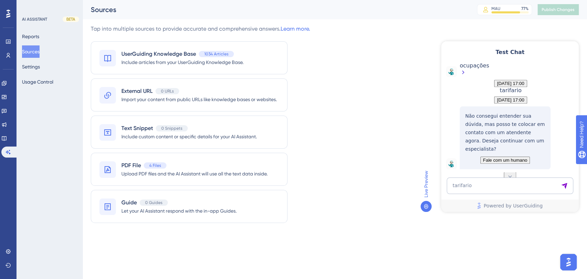
scroll to position [698, 0]
click at [475, 184] on textarea "tarifario" at bounding box center [510, 186] width 127 height 17
paste textarea ""como realizar back up ""
type textarea ""como realizar back up ""
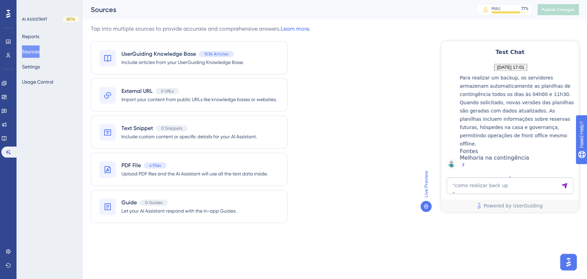
scroll to position [864, 0]
click at [475, 183] on textarea ""como realizar back up "" at bounding box center [510, 186] width 127 height 17
paste textarea "relatorio de todas as contas faturadas"
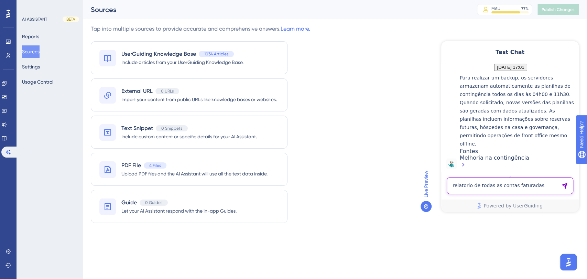
type textarea "relatorio de todas as contas faturadas"
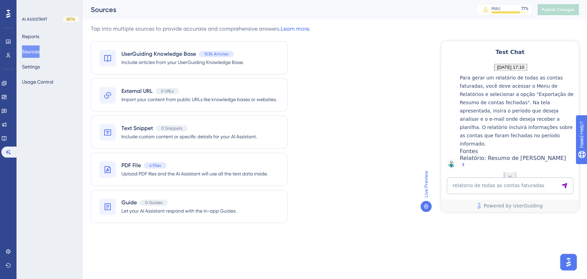
scroll to position [1038, 0]
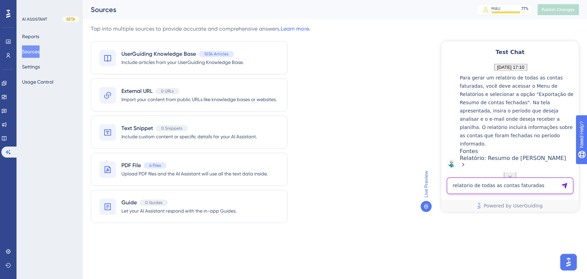
click at [475, 185] on textarea "relatorio de todas as contas faturadas" at bounding box center [510, 186] width 127 height 17
paste textarea "consigo abrir um caixa por usuário?"
type textarea "consigo abrir um caixa por usuário?"
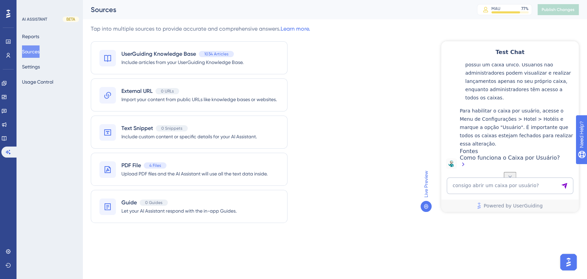
scroll to position [1263, 0]
click at [475, 184] on textarea "consigo abrir um caixa por usuário?" at bounding box center [510, 186] width 127 height 17
paste textarea "Eu consegui acessar no computador, nao consigo no celular"
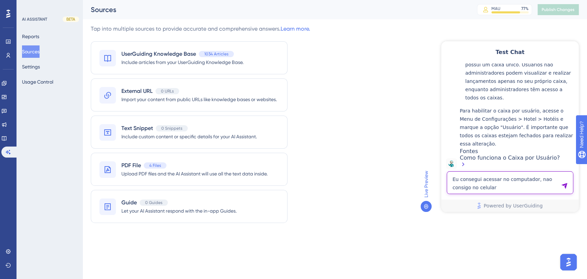
type textarea "Eu consegui acessar no computador, nao consigo no celular"
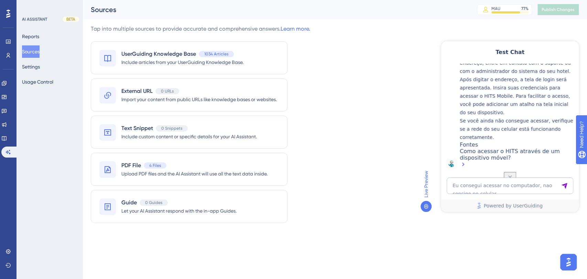
scroll to position [1410, 0]
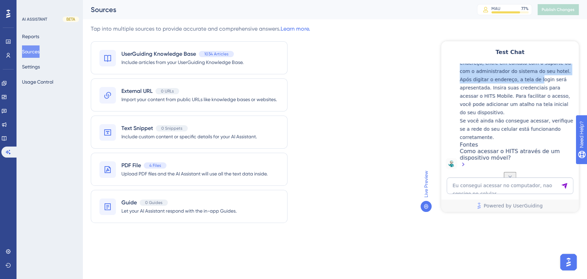
drag, startPoint x: 487, startPoint y: 96, endPoint x: 527, endPoint y: 148, distance: 65.7
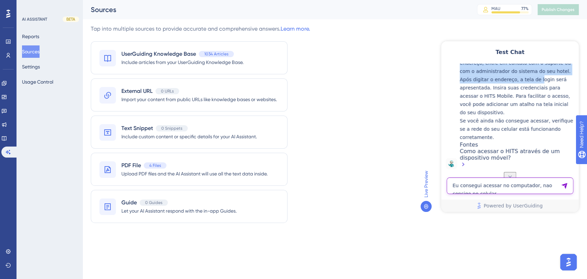
click at [474, 184] on textarea "Eu consegui acessar no computador, nao consigo no celular" at bounding box center [510, 186] width 127 height 17
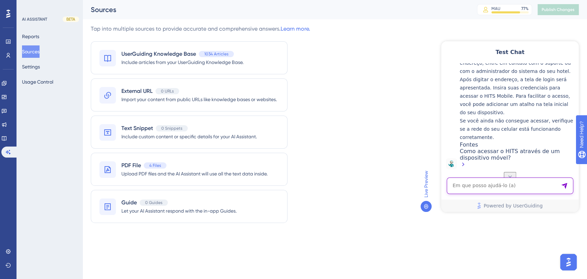
paste textarea "relatorio reservas com adiantamento"
type textarea "relatorio reservas com adiantamento"
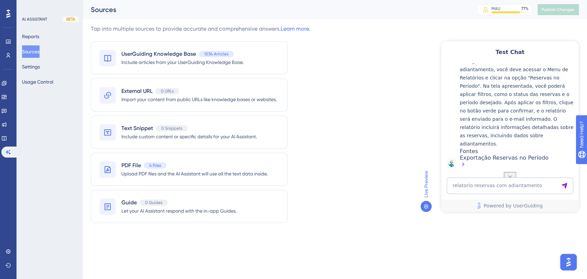
scroll to position [1669, 0]
click at [475, 176] on div "Test Chat 👋 Olá, seja bem-vindo(a)! Sou a Hiara assistente virtual especializad…" at bounding box center [510, 126] width 138 height 171
click at [475, 184] on textarea "AI Assistant Text Input" at bounding box center [510, 186] width 127 height 17
paste textarea "onde cadastro os produtos de frigobar,quantidade e valores"
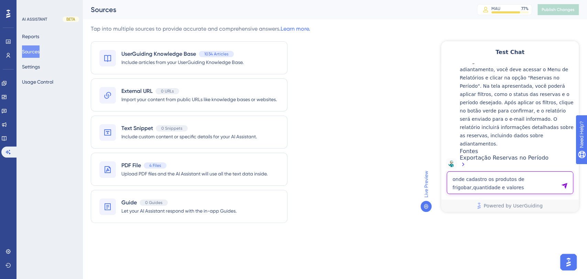
type textarea "onde cadastro os produtos de frigobar,quantidade e valores"
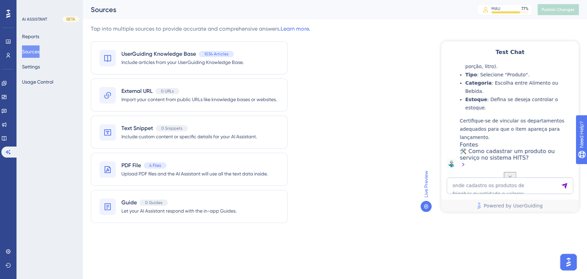
scroll to position [1952, 0]
click at [474, 179] on textarea "onde cadastro os produtos de frigobar,quantidade e valores" at bounding box center [510, 186] width 127 height 17
paste textarea "é possivel imprimir anexos ?"
type textarea "é possivel imprimir anexos ?"
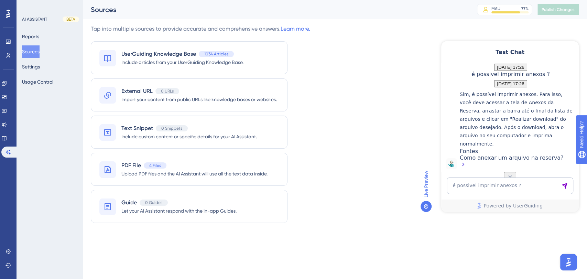
scroll to position [2093, 0]
click at [471, 183] on textarea "é possivel imprimir anexos ?" at bounding box center [510, 186] width 127 height 17
paste textarea "E como altero o titular do pagamento?"
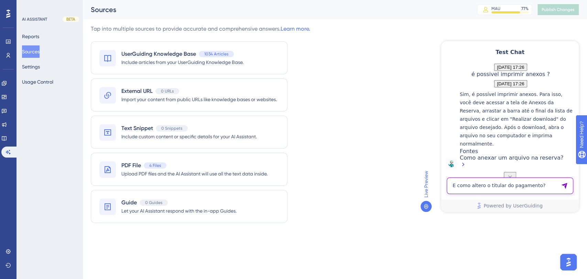
type textarea "E como altero o titular do pagamento?"
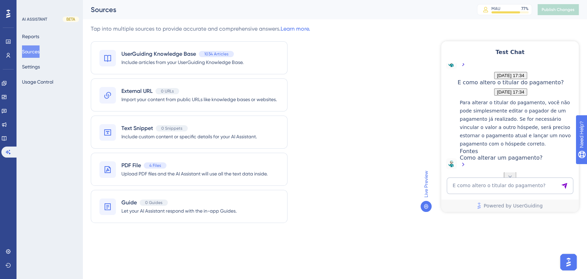
scroll to position [2242, 0]
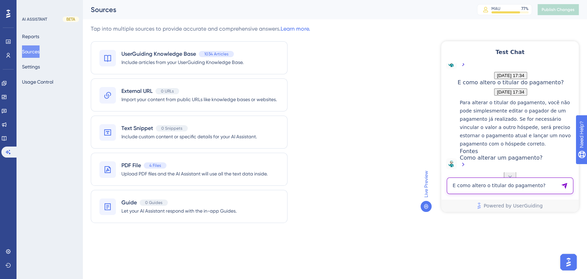
click at [475, 191] on textarea "E como altero o titular do pagamento?" at bounding box center [510, 186] width 127 height 17
paste textarea "TEM COMO EU PESQUISAR O PAGAMENTO PELO VALOR"
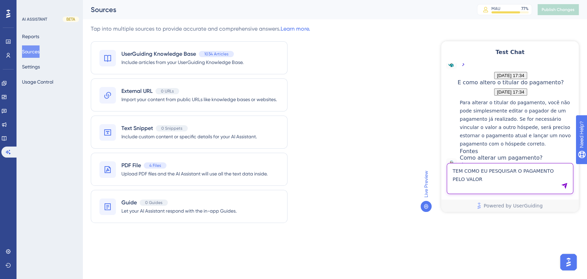
type textarea "TEM COMO EU PESQUISAR O PAGAMENTO PELO VALOR"
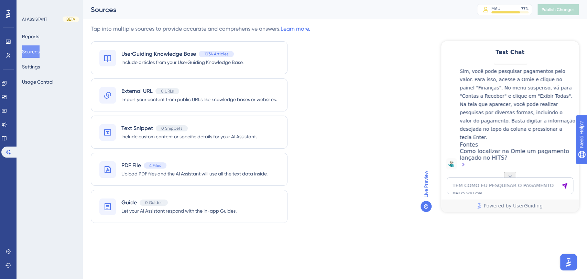
scroll to position [2425, 0]
drag, startPoint x: 489, startPoint y: 107, endPoint x: 541, endPoint y: 130, distance: 57.1
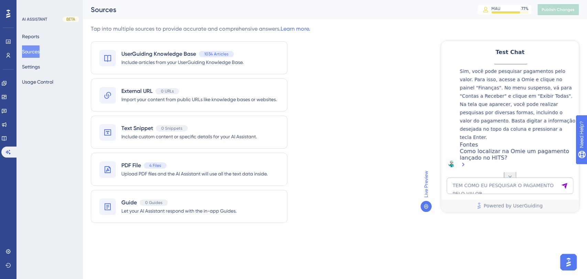
scroll to position [2425, 0]
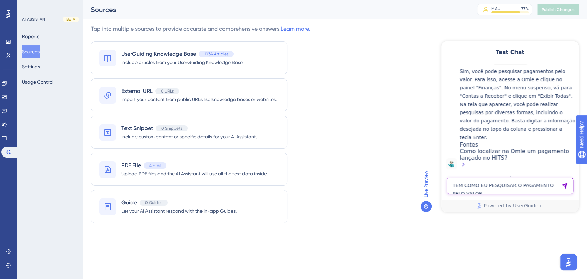
click at [475, 183] on textarea "TEM COMO EU PESQUISAR O PAGAMENTO PELO VALOR" at bounding box center [510, 186] width 127 height 17
paste textarea "TEM COMO EU PESQUISAR O PAGAMENTO PELO VALOR"
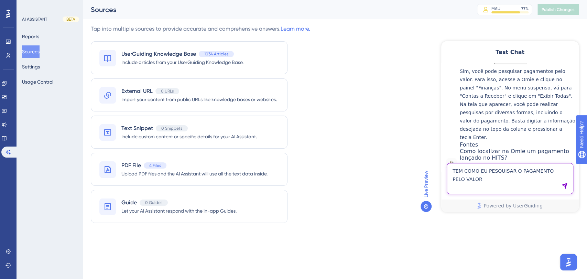
type textarea "TEM COMO EU PESQUISAR O PAGAMENTO PELO VALOR"
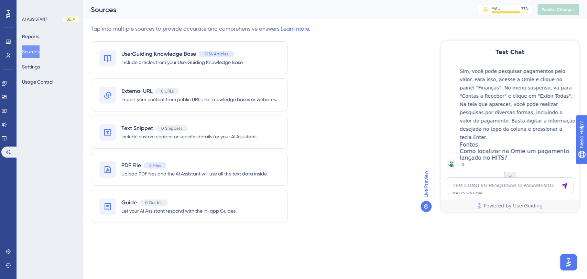
scroll to position [2607, 0]
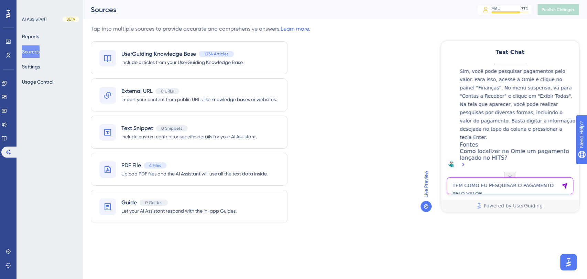
click at [464, 179] on textarea "TEM COMO EU PESQUISAR O PAGAMENTO PELO VALOR" at bounding box center [510, 186] width 127 height 17
paste textarea "E NA HITS , TEM COMO ACHAR UM PAGAMENTO PELO CODICO CV"
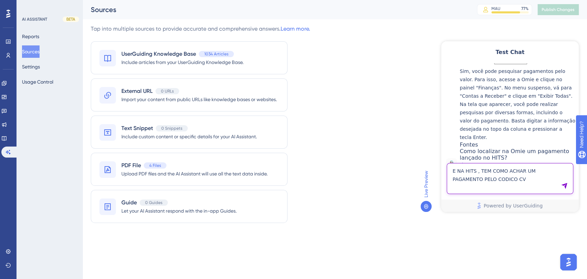
type textarea "E NA HITS , TEM COMO ACHAR UM PAGAMENTO PELO CODICO CV"
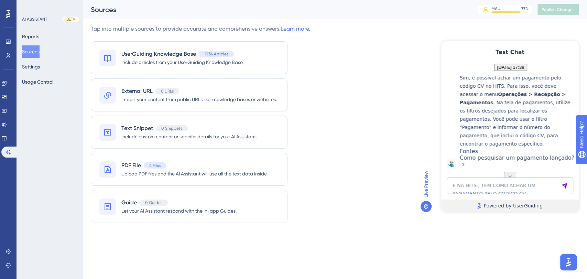
scroll to position [2773, 0]
click at [475, 190] on textarea "AI Assistant Text Input" at bounding box center [510, 186] width 127 height 17
paste textarea "Como filtrar reservas que passam por uma data ou um período?"
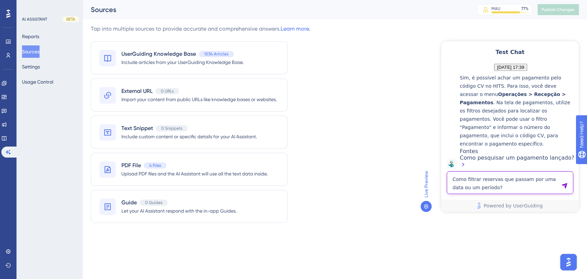
type textarea "Como filtrar reservas que passam por uma data ou um período?"
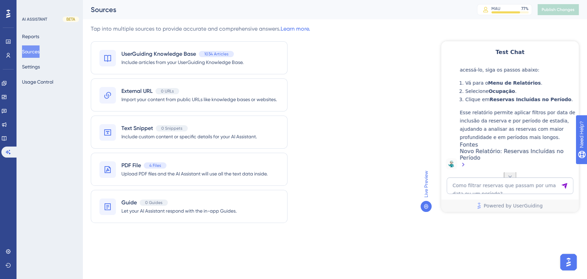
scroll to position [2943, 0]
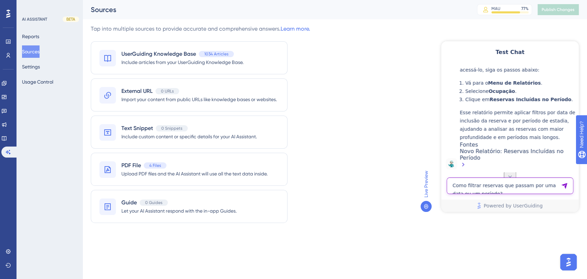
click at [457, 190] on textarea "Como filtrar reservas que passam por uma data ou um período?" at bounding box center [510, 186] width 127 height 17
paste textarea "como verificar vendas mensais ate determinada data"
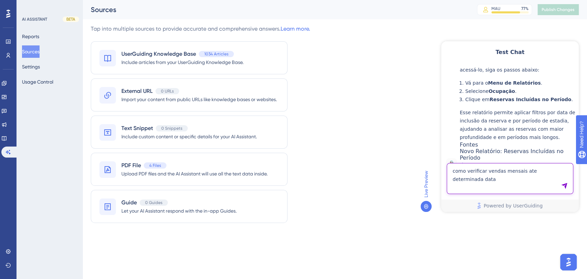
type textarea "como verificar vendas mensais ate determinada data"
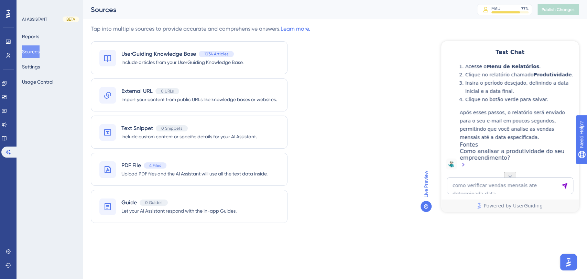
scroll to position [3168, 0]
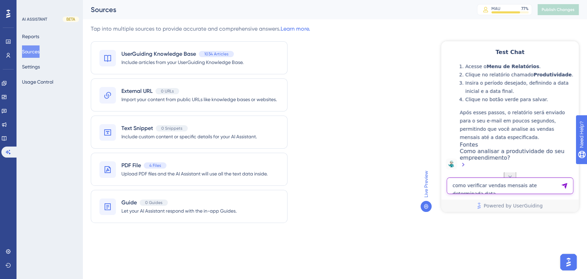
click at [475, 182] on textarea "como verificar vendas mensais ate determinada data" at bounding box center [510, 186] width 127 height 17
paste textarea "Olá. Como eu vejo a disponibilidade e ocupação de ontem?"
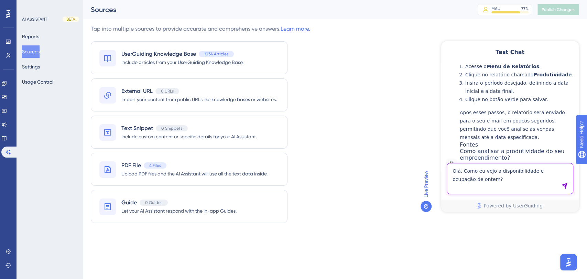
type textarea "Olá. Como eu vejo a disponibilidade e ocupação de ontem?"
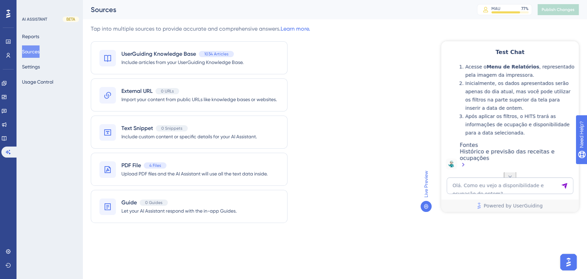
scroll to position [3431, 0]
click at [475, 180] on textarea "Olá. Como eu vejo a disponibilidade e ocupação de ontem?" at bounding box center [510, 186] width 127 height 17
paste textarea "Preciso tirar um relatório que me informe a diária média mes a mes dos últimos …"
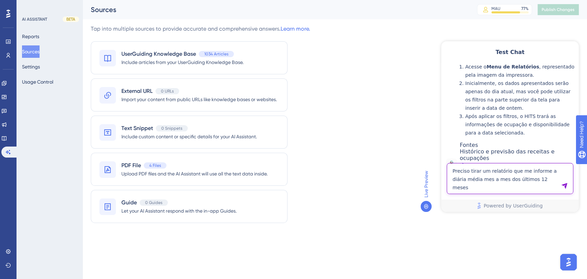
type textarea "Preciso tirar um relatório que me informe a diária média mes a mes dos últimos …"
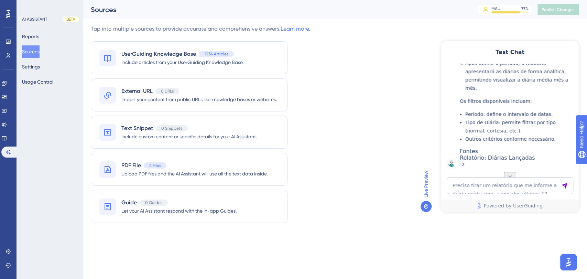
scroll to position [3601, 0]
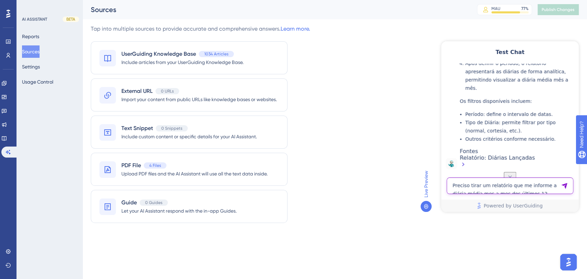
click at [475, 186] on textarea "Preciso tirar um relatório que me informe a diária média mes a mes dos últimos …" at bounding box center [510, 186] width 127 height 17
paste textarea "COMO FAZER EARLY CHECK IN"
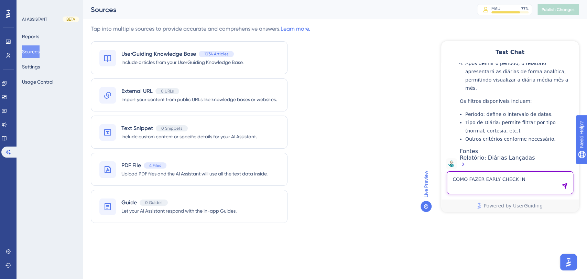
type textarea "COMO FAZER EARLY CHECK IN"
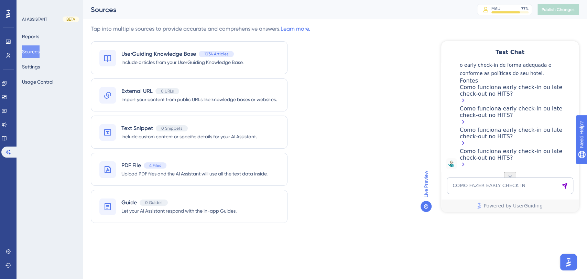
scroll to position [4105, 0]
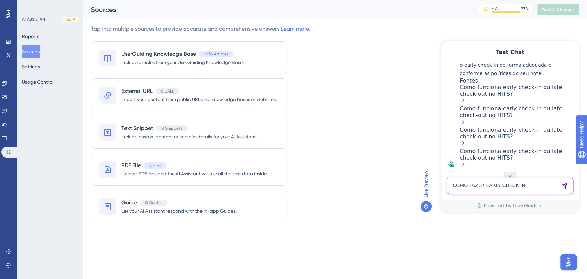
click at [475, 191] on textarea "COMO FAZER EARLY CHECK IN" at bounding box center [510, 186] width 127 height 17
paste textarea "O número de hóspedes não pode ser maior do que o definido na reserva."
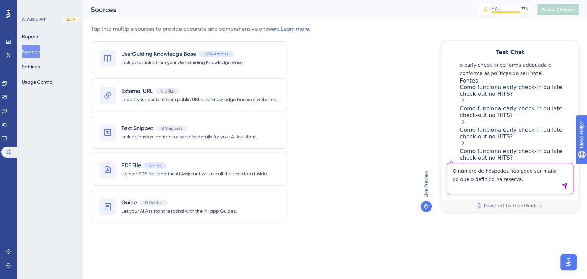
type textarea "O número de hóspedes não pode ser maior do que o definido na reserva."
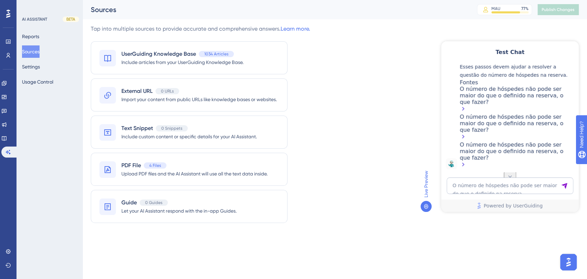
scroll to position [4463, 0]
click at [475, 185] on textarea "AI Assistant Text Input" at bounding box center [510, 186] width 127 height 17
paste textarea "como fechar uma conta reaberta"
type textarea "como fechar uma conta reaberta"
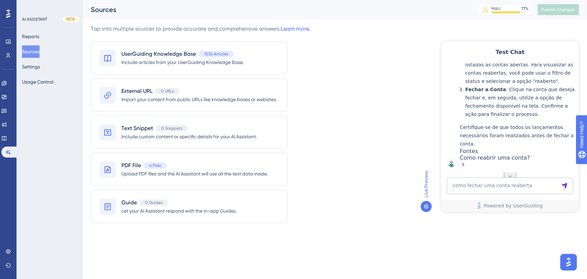
scroll to position [4611, 0]
click at [461, 181] on textarea "como fechar uma conta reaberta" at bounding box center [510, 186] width 127 height 17
paste textarea "fechar conta reaberta"
type textarea "fechar conta reaberta"
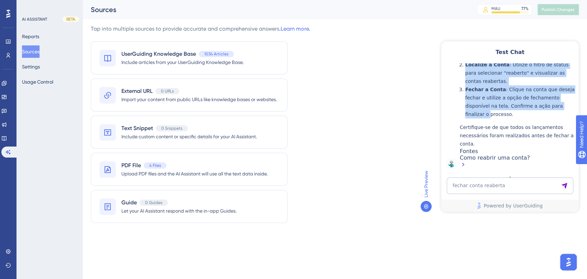
scroll to position [4905, 0]
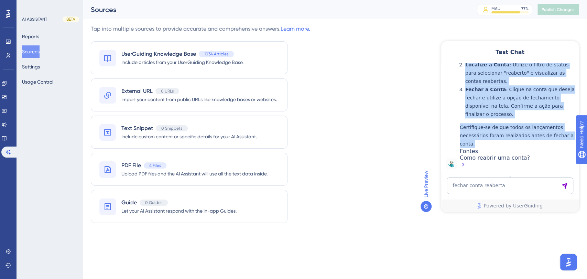
drag, startPoint x: 465, startPoint y: 96, endPoint x: 491, endPoint y: 130, distance: 42.7
copy div "Para fechar uma conta reaberta, siga os passos abaixo: Acesse o Menu de Operaçõ…"
click at [475, 183] on textarea "fechar conta reaberta" at bounding box center [510, 186] width 127 height 17
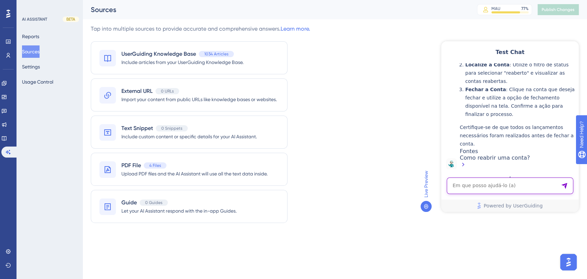
paste textarea ""preciso de um relatorio de quantos hospedes tenho na casa contabilizando os ch…"
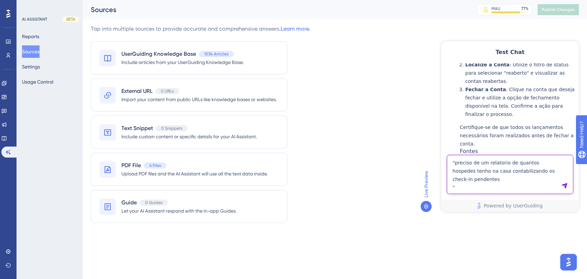
type textarea ""preciso de um relatorio de quantos hospedes tenho na casa contabilizando os ch…"
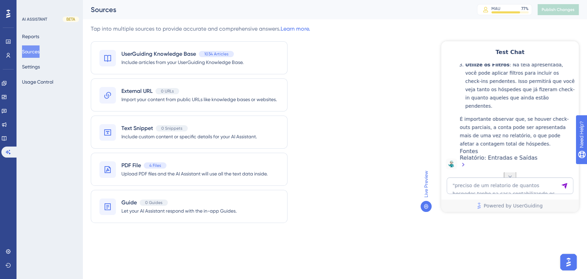
scroll to position [5124, 0]
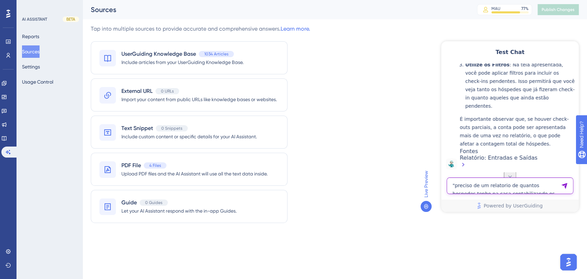
click at [475, 188] on textarea ""preciso de um relatorio de quantos hospedes tenho na casa contabilizando os ch…" at bounding box center [510, 186] width 127 height 17
paste textarea ""relatorio no show ""
type textarea ""relatorio no show ""
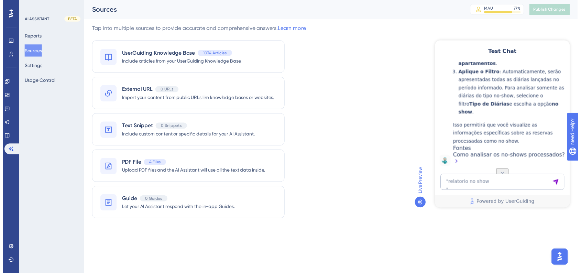
scroll to position [5341, 0]
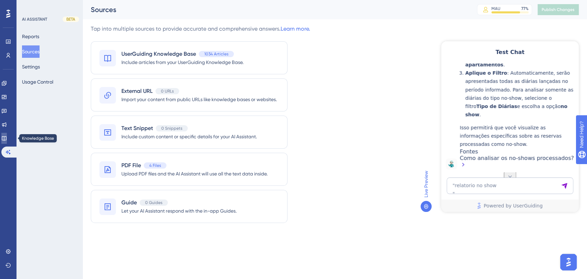
drag, startPoint x: 8, startPoint y: 137, endPoint x: 120, endPoint y: 22, distance: 160.3
click at [7, 137] on icon at bounding box center [4, 139] width 6 height 6
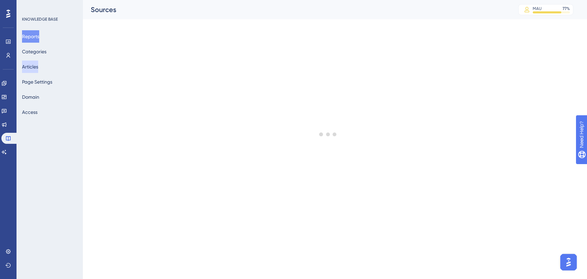
drag, startPoint x: 36, startPoint y: 68, endPoint x: 43, endPoint y: 75, distance: 8.8
click at [36, 69] on button "Articles" at bounding box center [30, 67] width 16 height 12
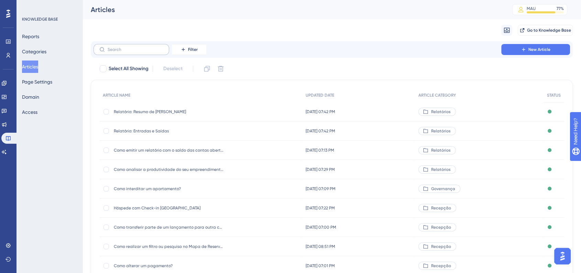
click at [138, 53] on label at bounding box center [132, 49] width 76 height 11
click at [138, 52] on input "text" at bounding box center [136, 49] width 56 height 5
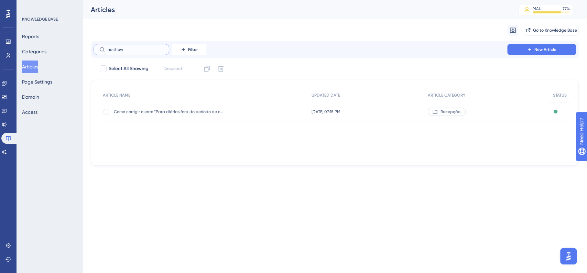
type input "noshow"
checkbox input "true"
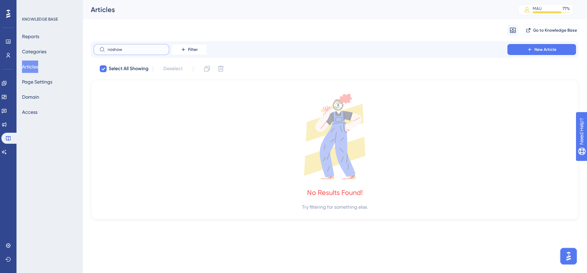
type input "no-show"
checkbox input "false"
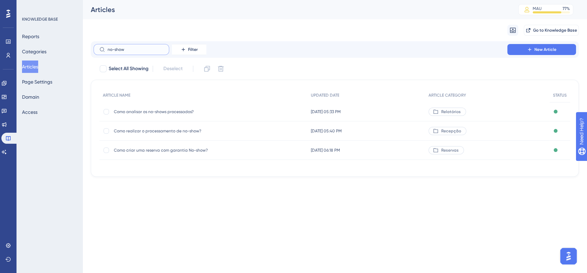
type input "no-show"
click at [158, 112] on span "Como analisar os no-shows processados?" at bounding box center [169, 112] width 110 height 6
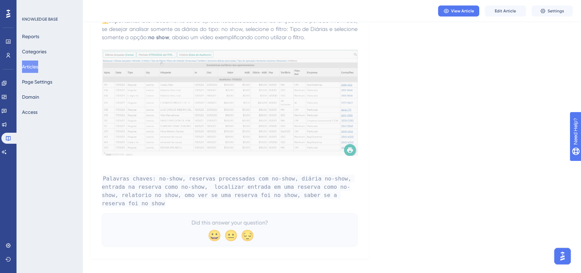
scroll to position [361, 0]
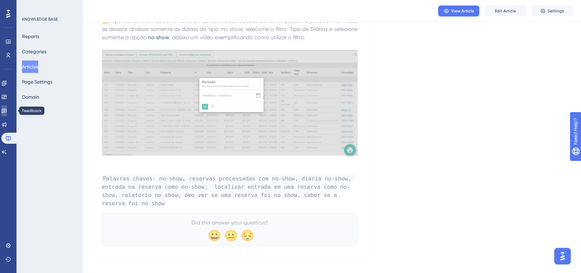
click at [7, 111] on icon at bounding box center [4, 111] width 6 height 6
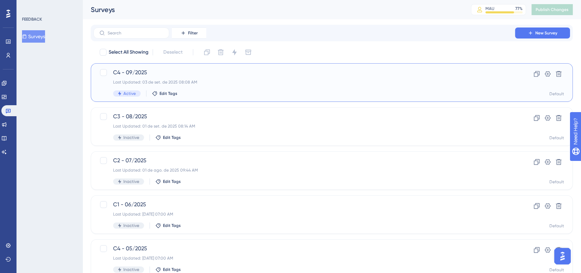
click at [175, 74] on span "C4 - 09/2025" at bounding box center [304, 72] width 383 height 8
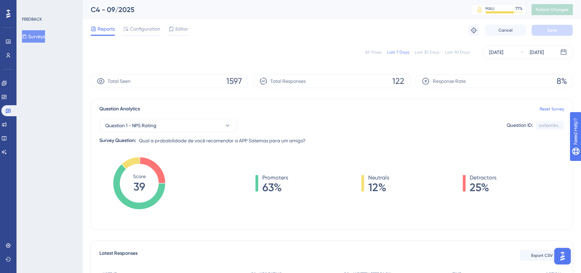
click at [368, 51] on div "All Times" at bounding box center [373, 53] width 17 height 6
click at [10, 223] on icon at bounding box center [9, 246] width 6 height 6
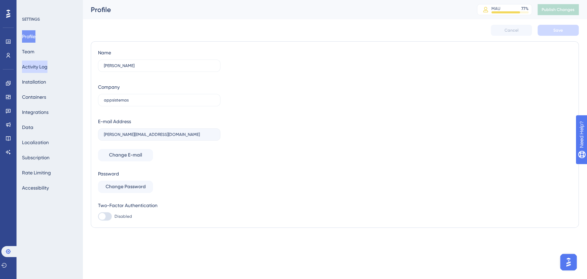
click at [44, 61] on button "Activity Log" at bounding box center [34, 67] width 25 height 12
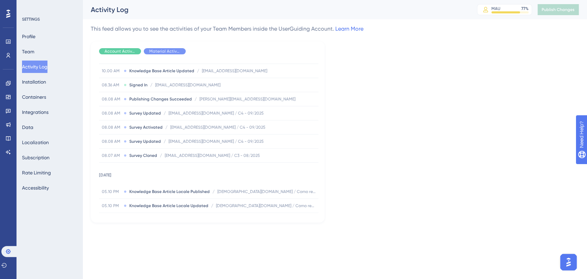
scroll to position [2660, 0]
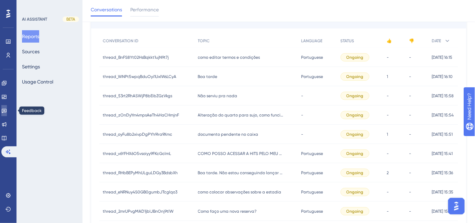
click at [6, 113] on icon at bounding box center [4, 111] width 6 height 6
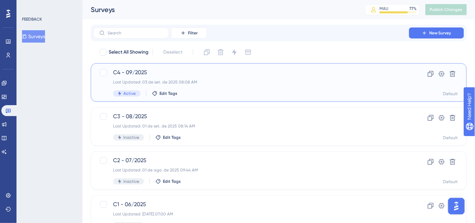
click at [190, 73] on span "C4 - 09/2025" at bounding box center [251, 72] width 277 height 8
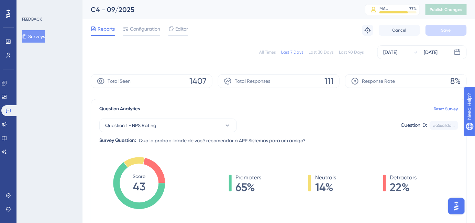
click at [269, 53] on div "All Times" at bounding box center [267, 53] width 17 height 6
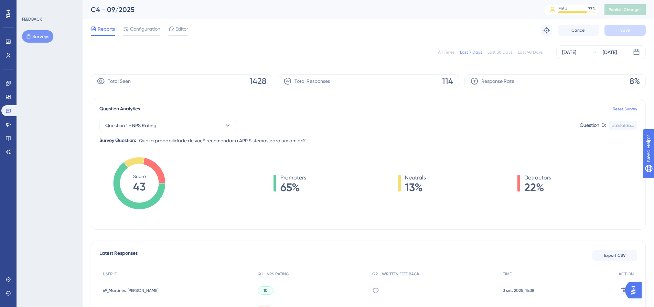
click at [441, 54] on div "All Times" at bounding box center [446, 53] width 17 height 6
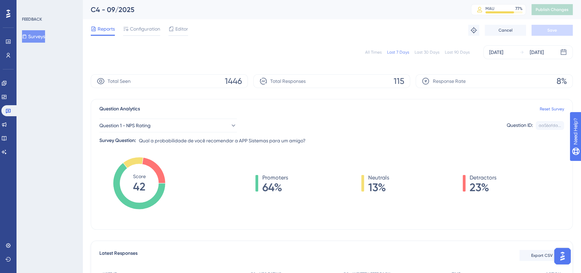
click at [380, 51] on div "All Times" at bounding box center [373, 53] width 17 height 6
click at [372, 53] on div "All Times" at bounding box center [373, 53] width 17 height 6
click at [372, 51] on div "All Times" at bounding box center [373, 53] width 17 height 6
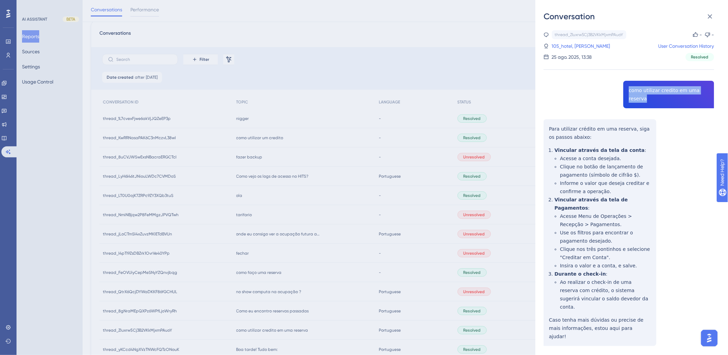
scroll to position [23, 0]
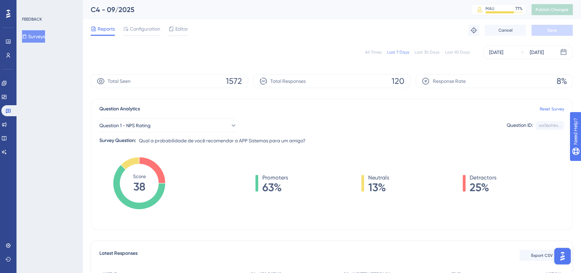
click at [368, 52] on div "All Times" at bounding box center [373, 53] width 17 height 6
click at [6, 154] on icon at bounding box center [4, 152] width 6 height 6
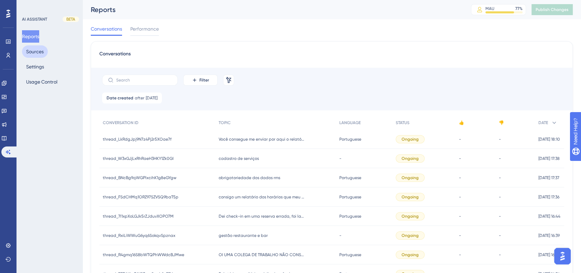
click at [36, 50] on button "Sources" at bounding box center [35, 51] width 26 height 12
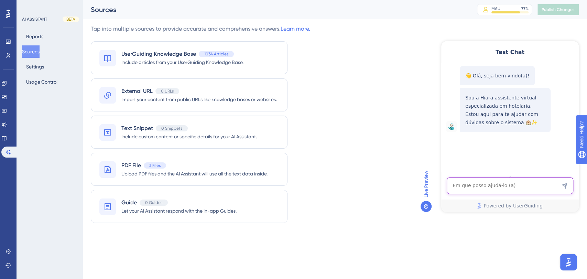
click at [474, 188] on textarea "AI Assistant Text Input" at bounding box center [510, 186] width 127 height 17
paste textarea ""NO SHOW AONDE APARECE ""
type textarea ""NO SHOW AONDE APARECE ""
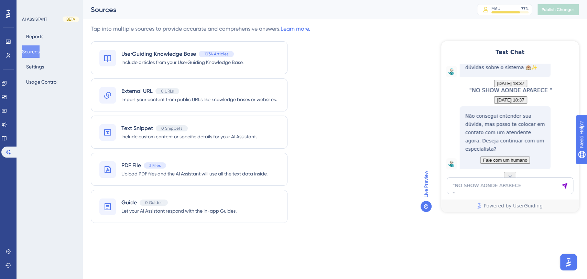
scroll to position [82, 0]
click at [504, 185] on textarea ""NO SHOW AONDE APARECE "" at bounding box center [510, 186] width 127 height 17
paste textarea ""NO SHOW AONDE APARECE ""
type textarea "NO-SHOW AONDE APARECE"
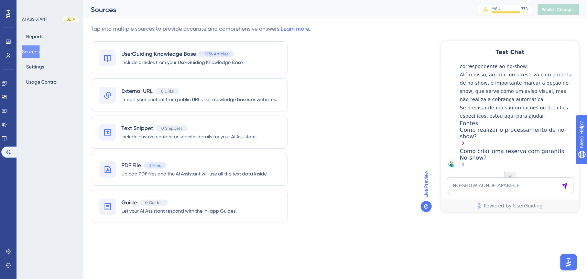
scroll to position [314, 0]
click at [465, 189] on textarea "NO-SHOW AONDE APARECE" at bounding box center [510, 186] width 127 height 17
paste textarea ""como faço uma venda walkin? ""
type textarea "como faço uma venda walkin?"
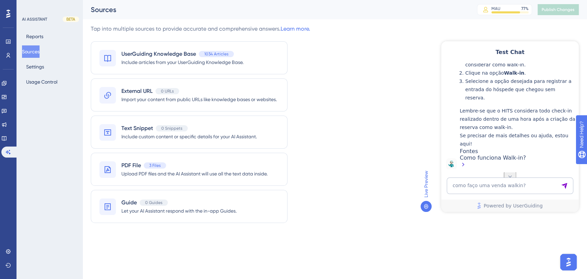
scroll to position [484, 0]
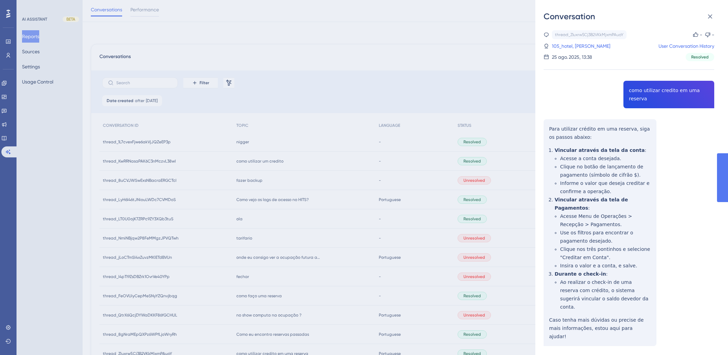
scroll to position [23, 0]
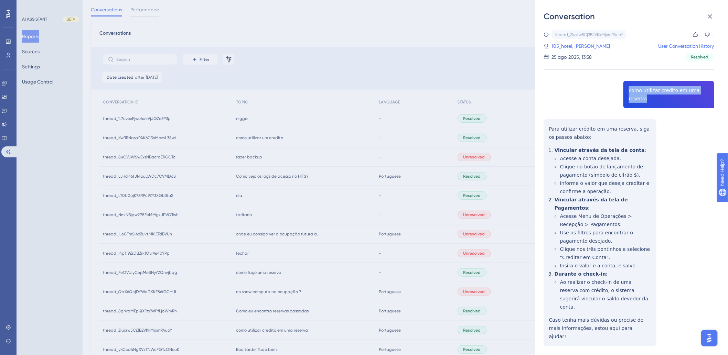
click at [714, 15] on icon at bounding box center [710, 16] width 8 height 8
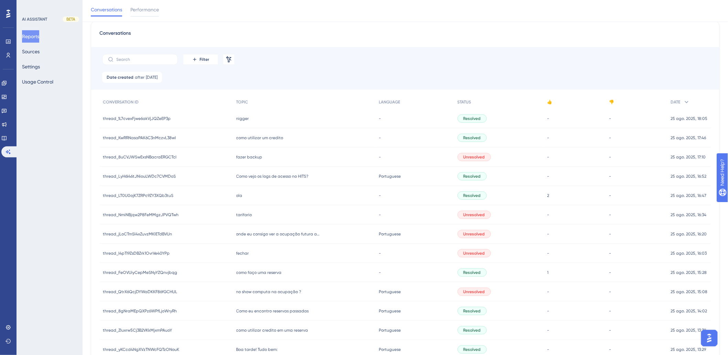
scroll to position [0, 0]
